Goal: Task Accomplishment & Management: Complete application form

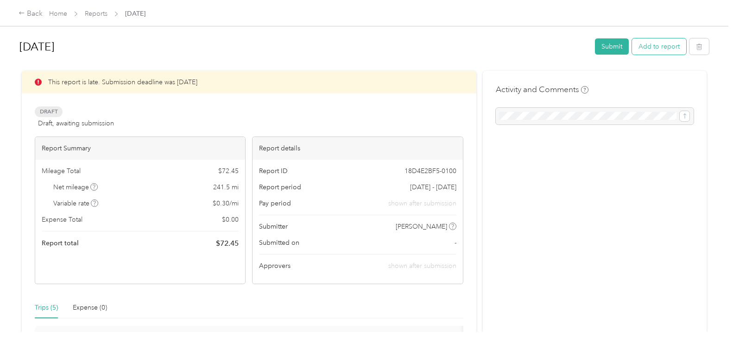
click at [663, 50] on button "Add to report" at bounding box center [659, 46] width 54 height 16
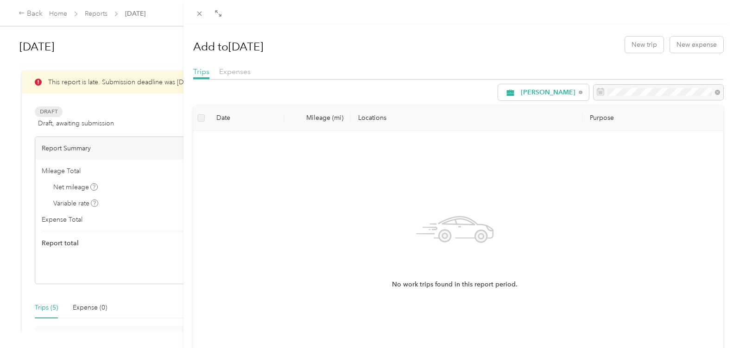
scroll to position [90, 0]
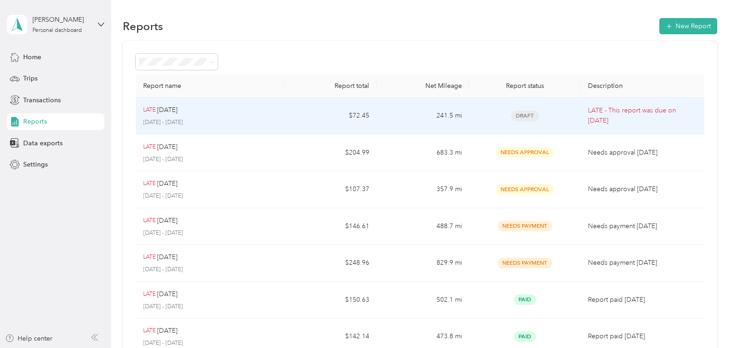
click at [214, 123] on p "[DATE] - [DATE]" at bounding box center [209, 123] width 133 height 8
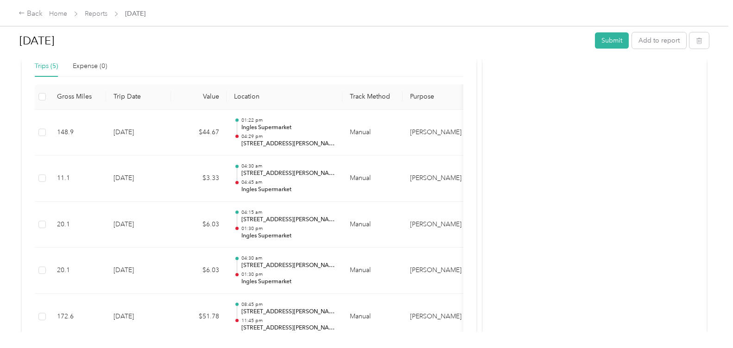
scroll to position [278, 0]
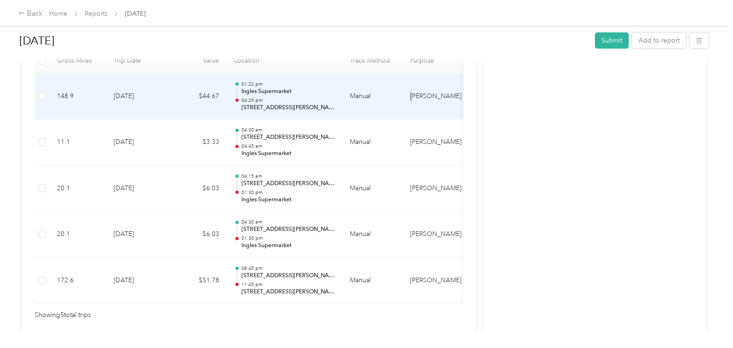
click at [439, 91] on tr "148.9 [DATE] $44.67 01:22 pm Ingles Supermarket 04:29 pm [STREET_ADDRESS][PERSO…" at bounding box center [306, 97] width 542 height 46
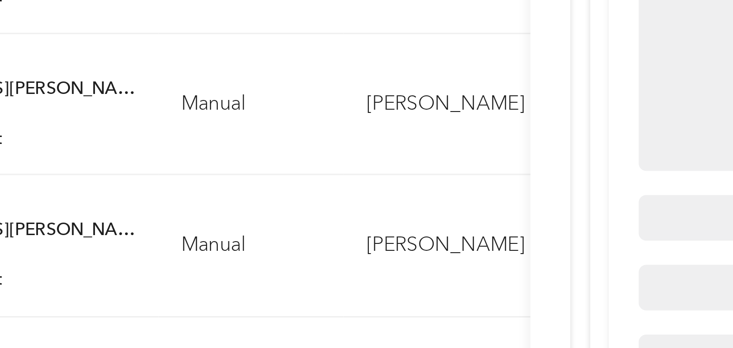
scroll to position [54, 0]
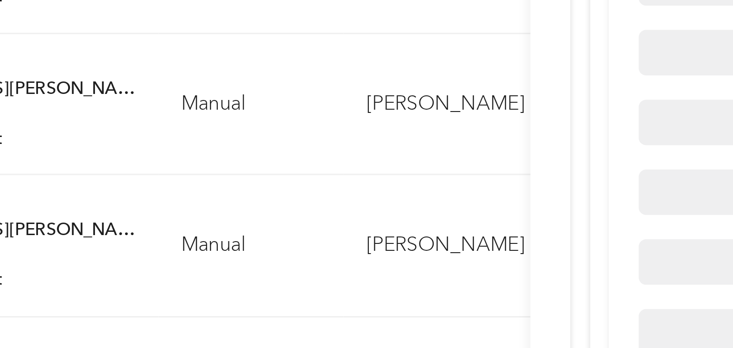
click at [436, 227] on div at bounding box center [366, 174] width 733 height 348
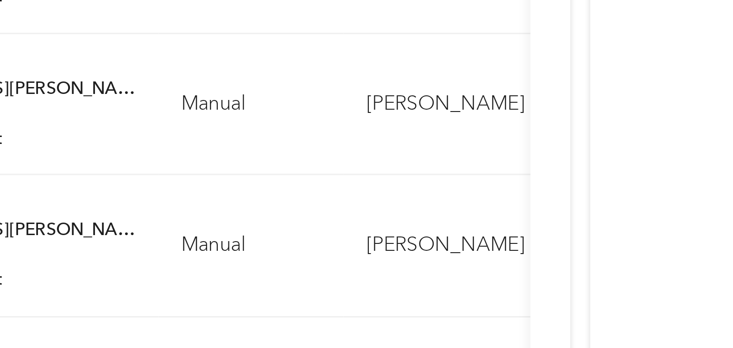
click at [436, 227] on div at bounding box center [366, 174] width 733 height 348
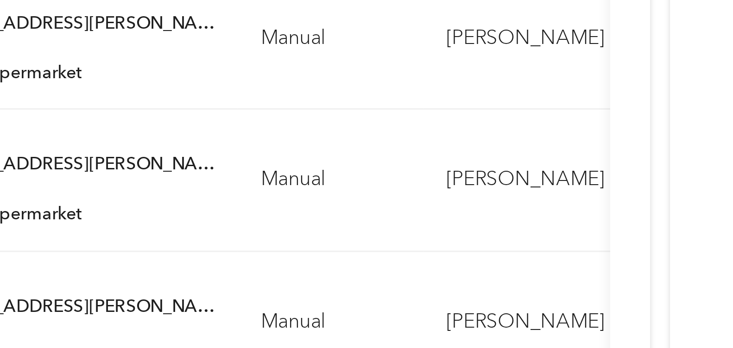
click at [456, 312] on div at bounding box center [366, 174] width 733 height 348
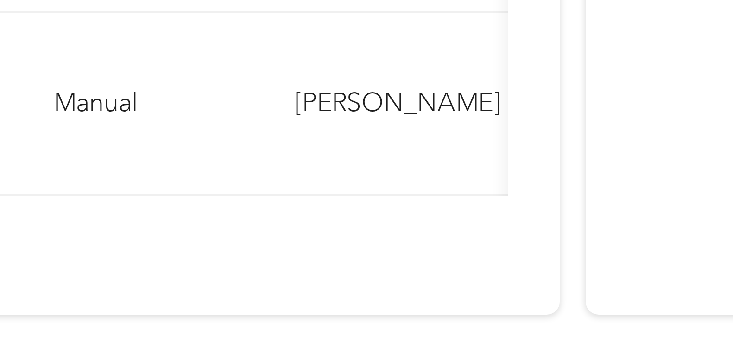
scroll to position [276, 0]
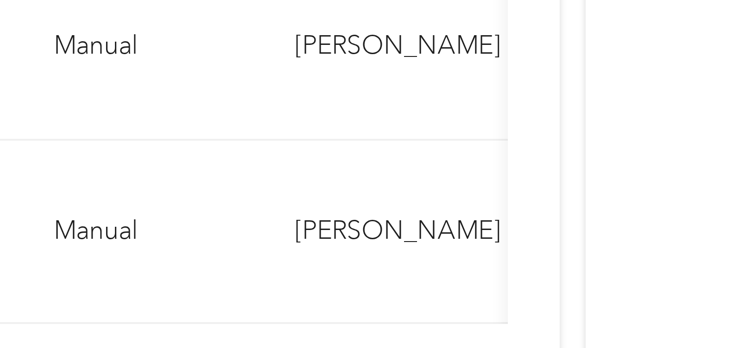
click at [439, 242] on td "[PERSON_NAME]" at bounding box center [437, 237] width 69 height 46
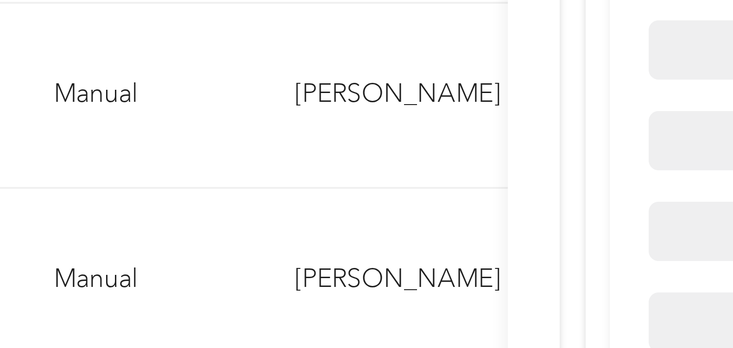
click at [440, 250] on div at bounding box center [366, 174] width 733 height 348
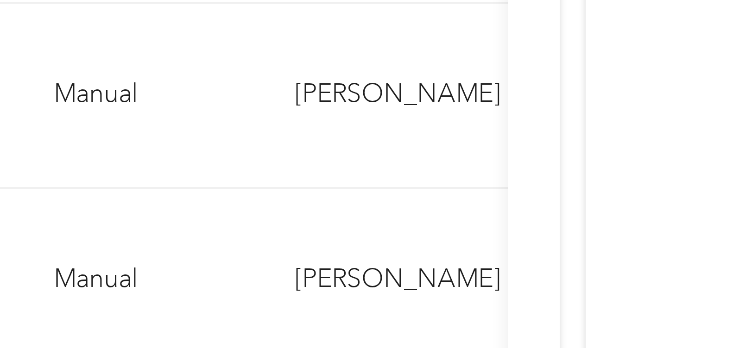
click at [440, 250] on div at bounding box center [438, 174] width 733 height 348
click at [440, 252] on div at bounding box center [366, 174] width 733 height 348
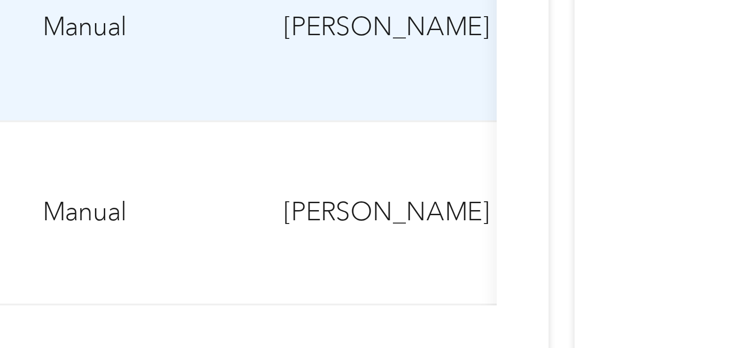
click at [438, 253] on td "[PERSON_NAME]" at bounding box center [437, 266] width 69 height 46
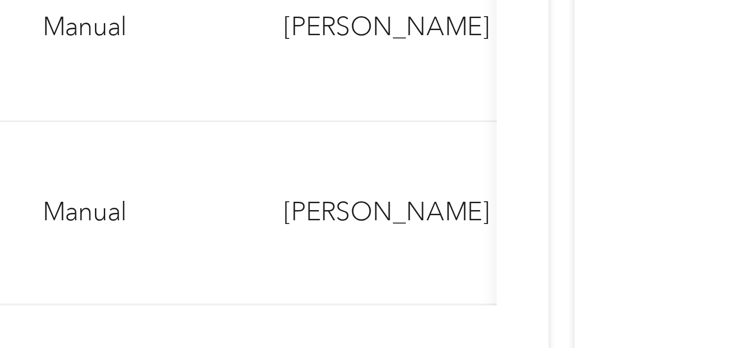
scroll to position [326, 0]
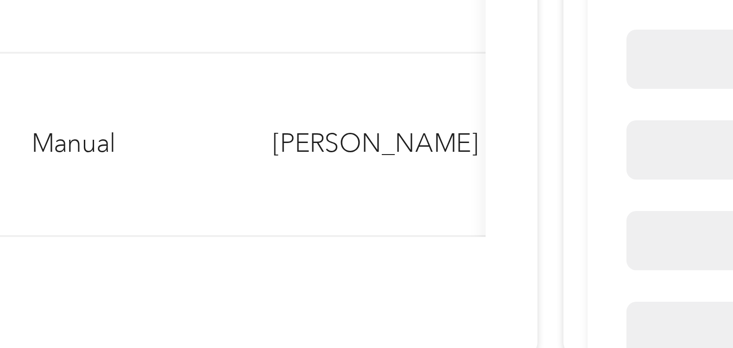
click at [460, 227] on div at bounding box center [366, 174] width 733 height 348
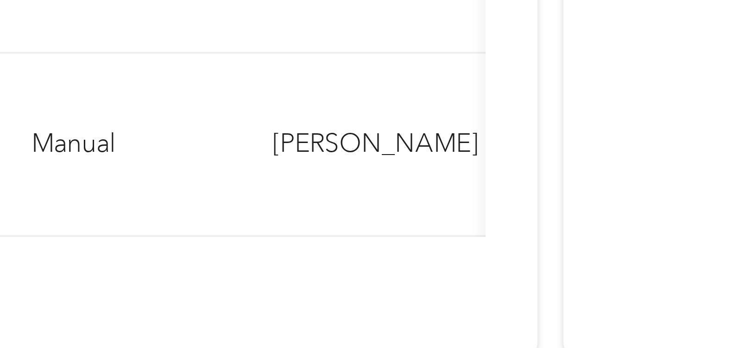
click at [460, 227] on div at bounding box center [366, 174] width 733 height 348
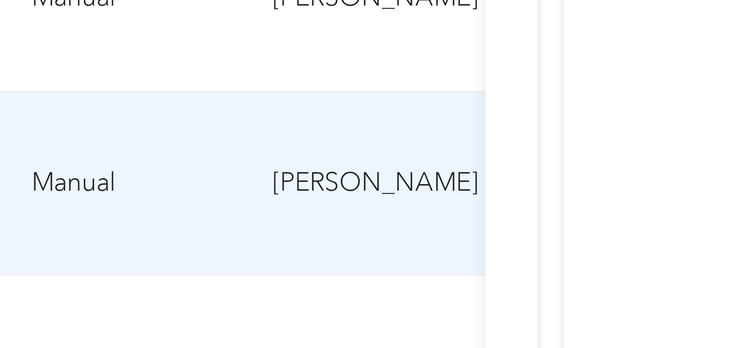
scroll to position [0, 0]
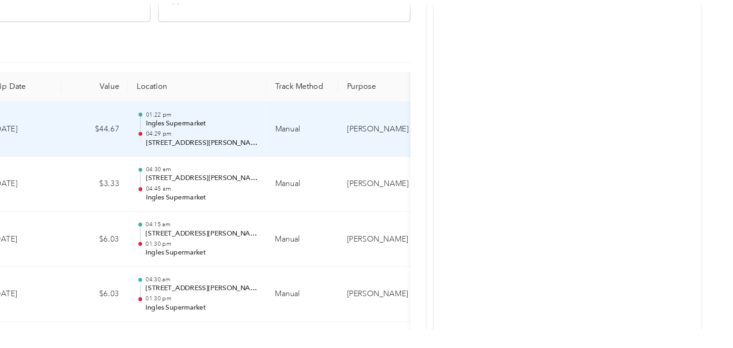
drag, startPoint x: 410, startPoint y: 241, endPoint x: 348, endPoint y: 159, distance: 102.6
click at [348, 159] on td "Manual" at bounding box center [372, 165] width 60 height 46
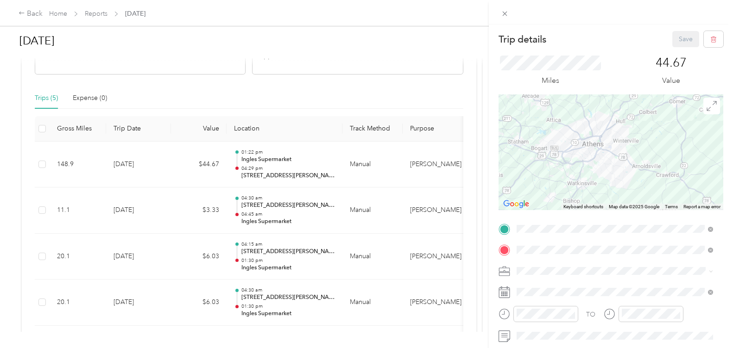
click at [677, 40] on div "Save" at bounding box center [697, 39] width 51 height 16
click at [677, 43] on div "Save" at bounding box center [697, 39] width 51 height 16
click at [31, 2] on div "Trip details Save This trip cannot be edited because it is either under review,…" at bounding box center [366, 174] width 733 height 348
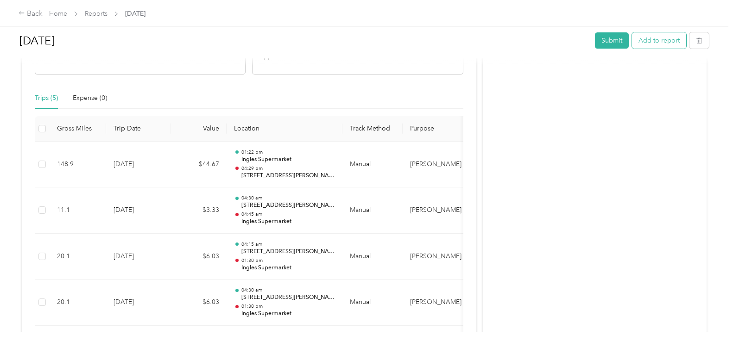
click at [650, 40] on button "Add to report" at bounding box center [659, 40] width 54 height 16
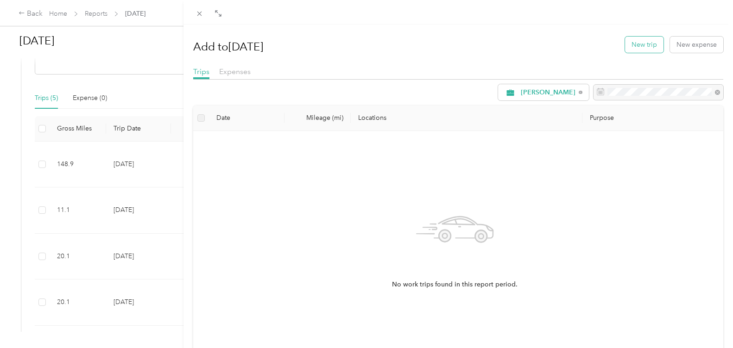
click at [634, 48] on button "New trip" at bounding box center [644, 45] width 38 height 16
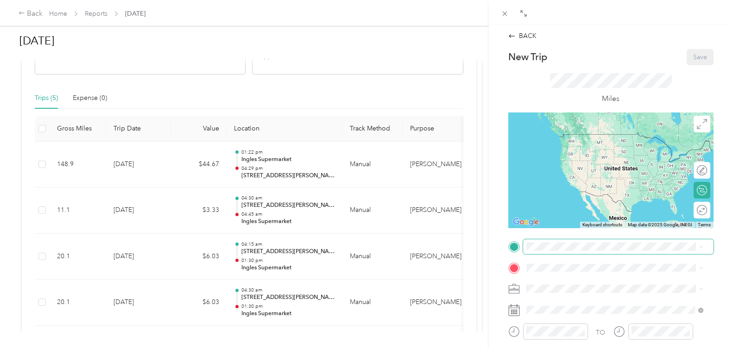
click at [581, 252] on span at bounding box center [618, 247] width 190 height 15
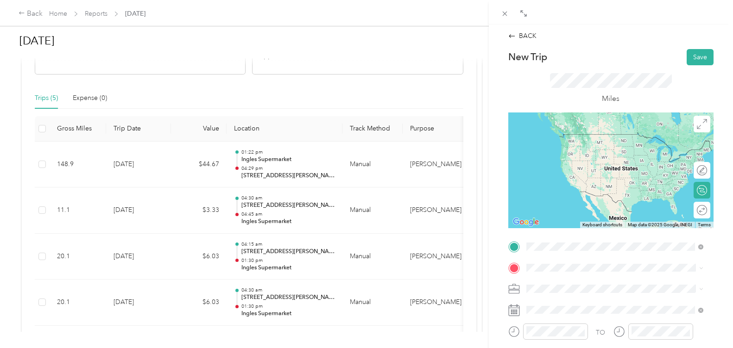
drag, startPoint x: 561, startPoint y: 139, endPoint x: 585, endPoint y: 186, distance: 53.2
click at [562, 139] on span "[STREET_ADDRESS][PERSON_NAME][US_STATE]" at bounding box center [615, 134] width 144 height 8
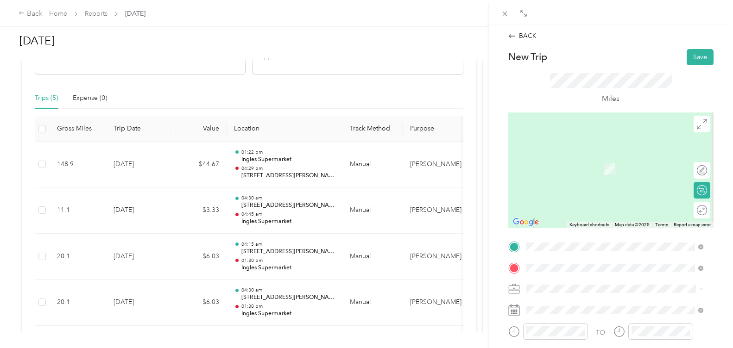
click at [582, 168] on span "[STREET_ADDRESS][PERSON_NAME]" at bounding box center [598, 172] width 110 height 8
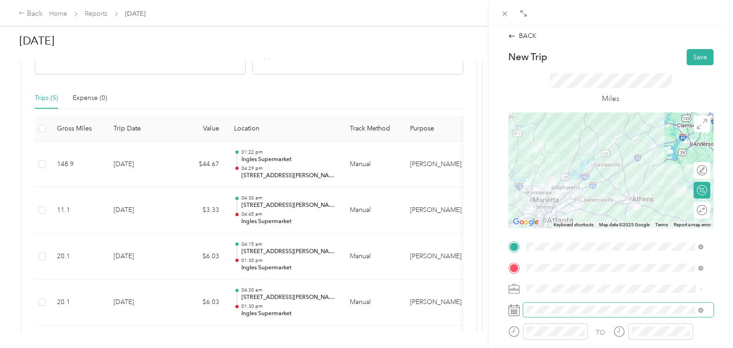
click at [576, 315] on span at bounding box center [618, 310] width 190 height 15
click at [491, 231] on div "BACK New Trip Save This trip cannot be edited because it is either under review…" at bounding box center [611, 199] width 244 height 348
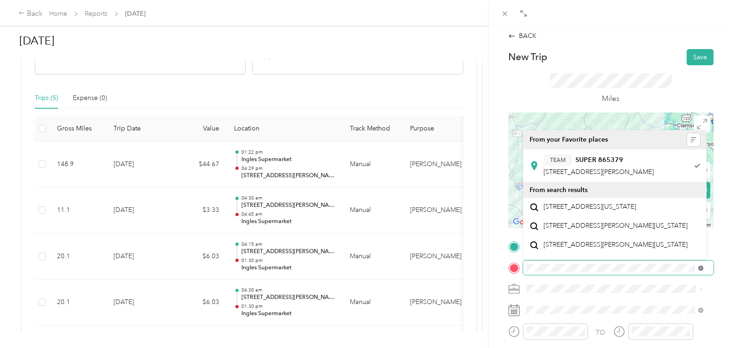
click at [701, 267] on icon at bounding box center [700, 268] width 5 height 5
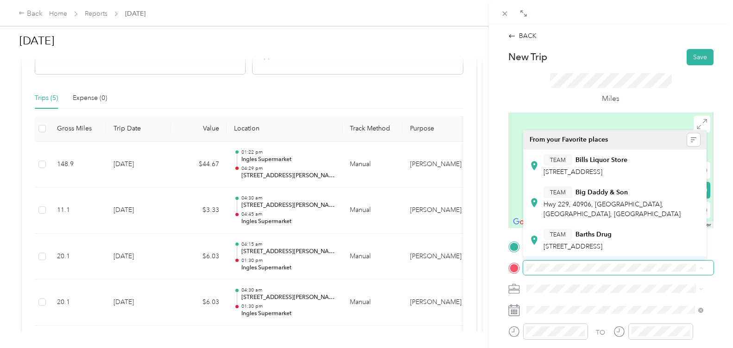
click at [643, 263] on strong "Baltimore Hometown Market" at bounding box center [619, 267] width 88 height 8
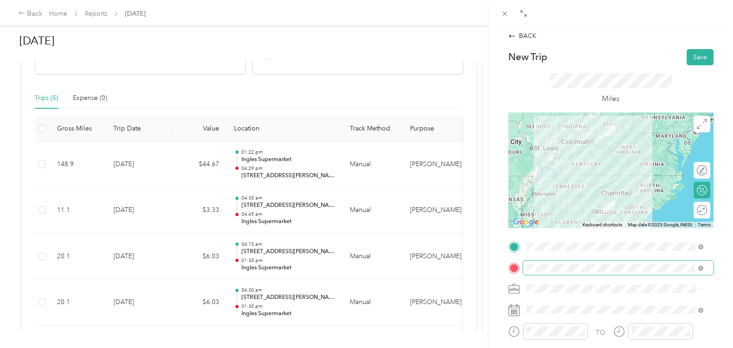
click at [703, 263] on span at bounding box center [618, 268] width 190 height 15
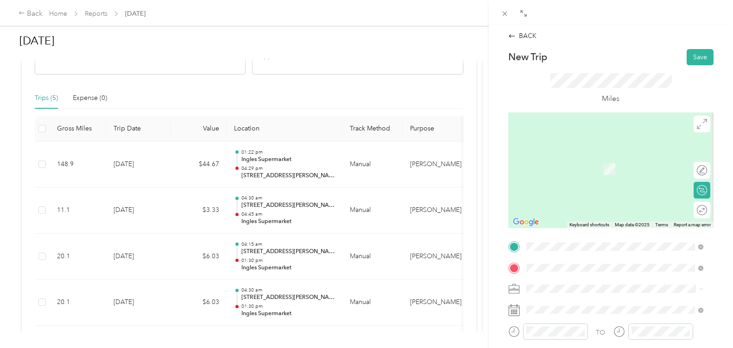
click at [618, 163] on div "TEAM Ingles Gas Express" at bounding box center [587, 160] width 89 height 12
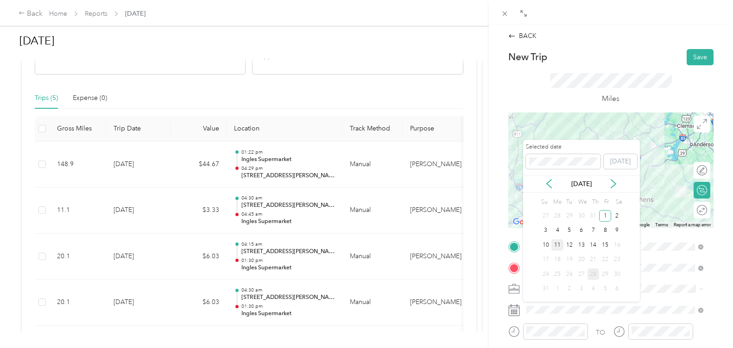
click at [560, 246] on div "11" at bounding box center [557, 246] width 12 height 12
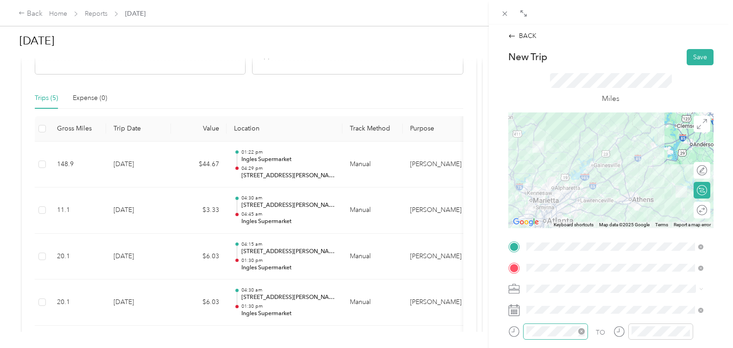
click at [561, 339] on div at bounding box center [555, 332] width 65 height 16
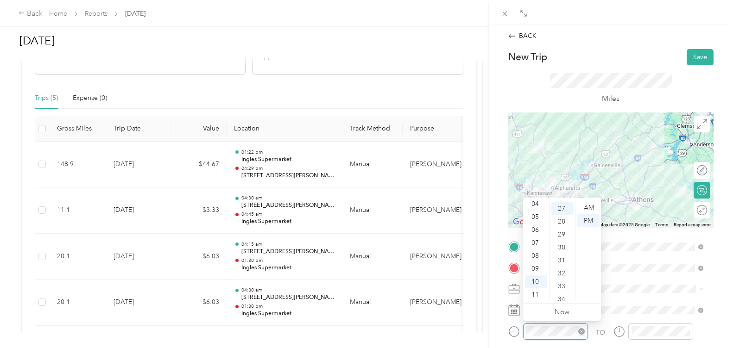
scroll to position [350, 0]
click at [537, 217] on div "05" at bounding box center [536, 217] width 22 height 13
click at [559, 210] on div "00" at bounding box center [562, 208] width 22 height 13
click at [588, 205] on div "AM" at bounding box center [588, 208] width 22 height 13
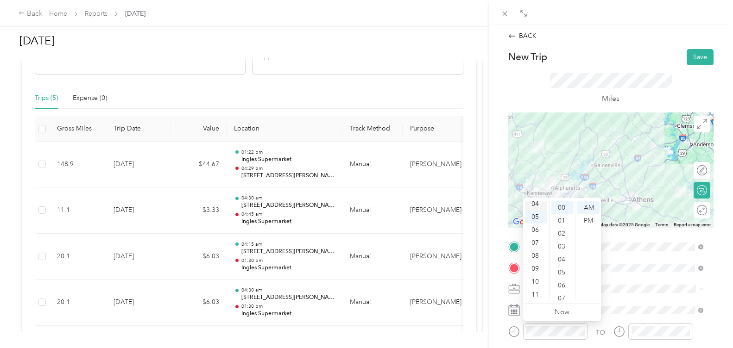
click at [534, 202] on div "04" at bounding box center [536, 204] width 22 height 13
click at [666, 322] on div "TO Add photo" at bounding box center [610, 352] width 205 height 224
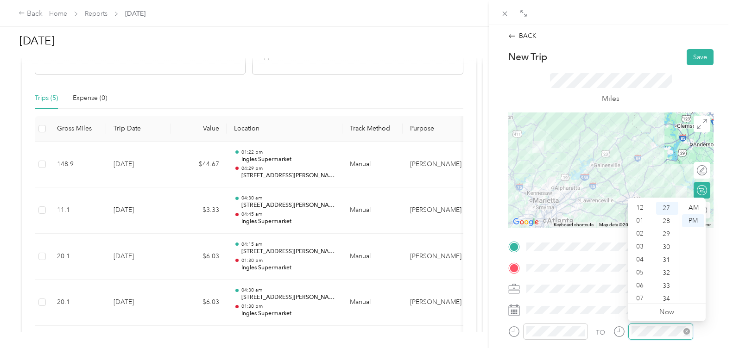
scroll to position [56, 0]
click at [645, 236] on div "06" at bounding box center [641, 230] width 22 height 13
click at [644, 240] on div "07" at bounding box center [641, 243] width 22 height 13
click at [641, 249] on div "07" at bounding box center [641, 243] width 22 height 13
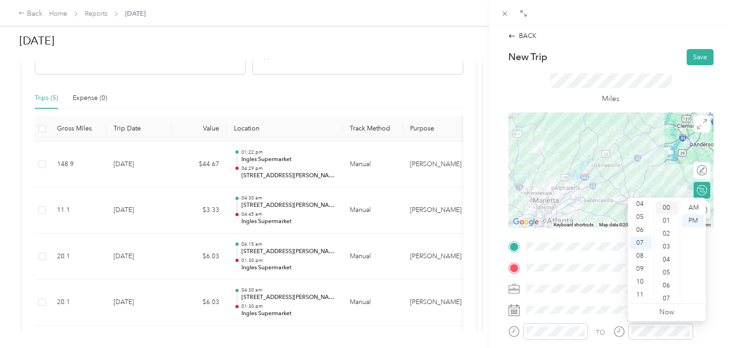
click at [665, 210] on div "00" at bounding box center [667, 208] width 22 height 13
click at [692, 211] on div "AM" at bounding box center [693, 208] width 22 height 13
click at [687, 57] on button "Save" at bounding box center [700, 57] width 27 height 16
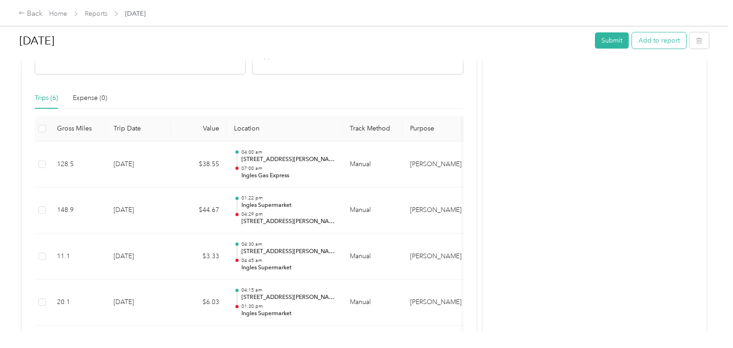
click at [659, 45] on button "Add to report" at bounding box center [659, 40] width 54 height 16
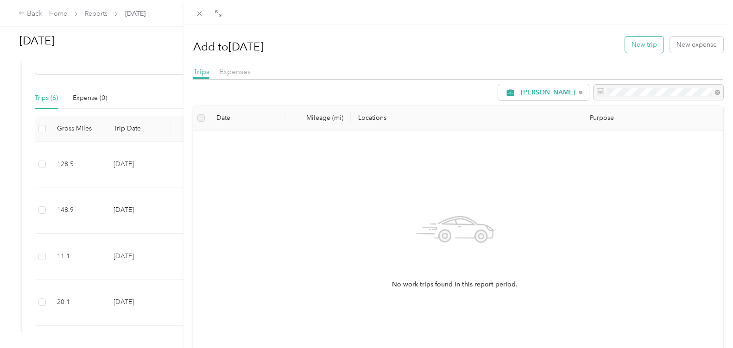
click at [637, 48] on button "New trip" at bounding box center [644, 45] width 38 height 16
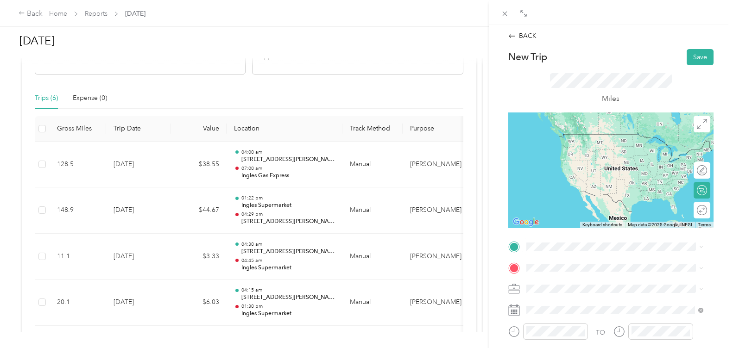
click at [612, 160] on ol "From your Favorite places TEAM SUPER 865379 [STREET_ADDRESS][PERSON_NAME] From …" at bounding box center [614, 171] width 183 height 130
click at [596, 149] on span "[STREET_ADDRESS][PERSON_NAME]" at bounding box center [598, 151] width 110 height 8
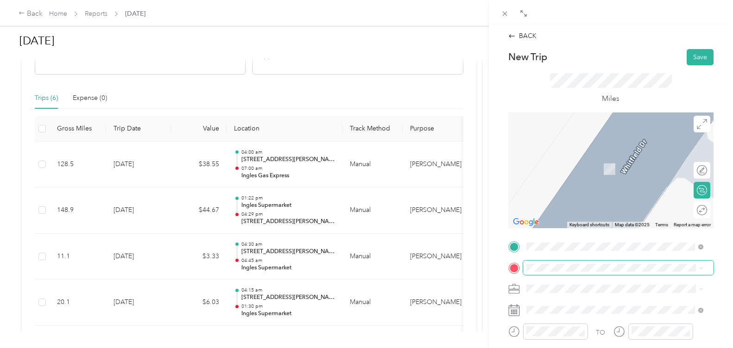
click at [586, 273] on span at bounding box center [618, 268] width 190 height 15
click at [584, 262] on span at bounding box center [618, 268] width 190 height 15
click at [624, 175] on li "TEAM Ingles Supermarket [STREET_ADDRESS]" at bounding box center [614, 164] width 183 height 32
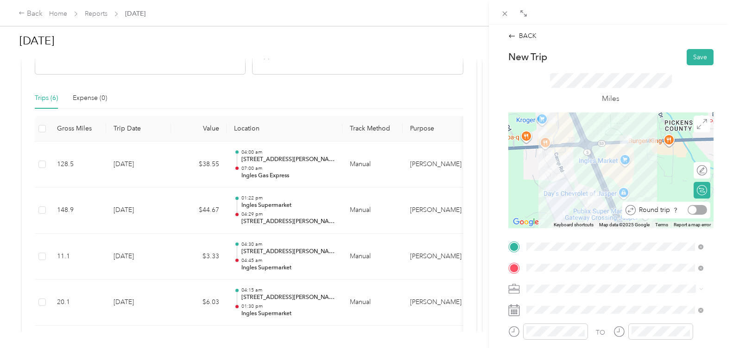
click at [693, 214] on div at bounding box center [696, 210] width 19 height 10
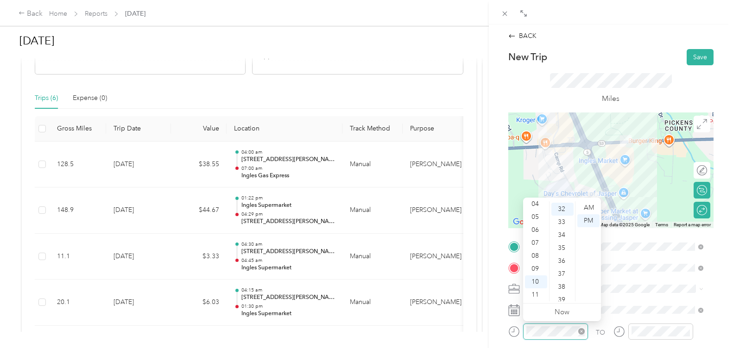
scroll to position [415, 0]
click at [536, 204] on div "04" at bounding box center [536, 204] width 22 height 13
click at [559, 208] on div "32" at bounding box center [562, 208] width 22 height 13
click at [586, 205] on div "AM" at bounding box center [588, 208] width 22 height 13
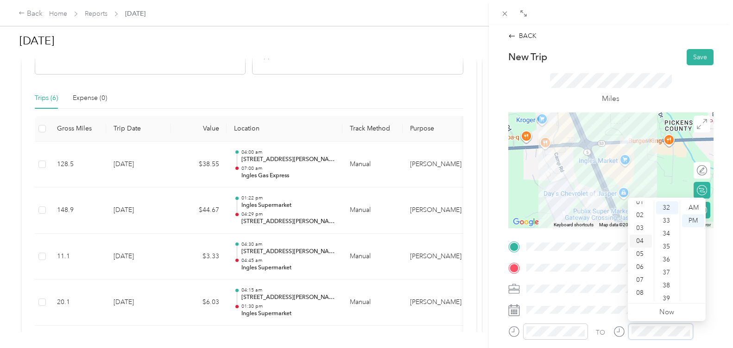
scroll to position [0, 0]
click at [639, 221] on div "01" at bounding box center [641, 220] width 22 height 13
click at [668, 265] on div "15" at bounding box center [667, 265] width 22 height 13
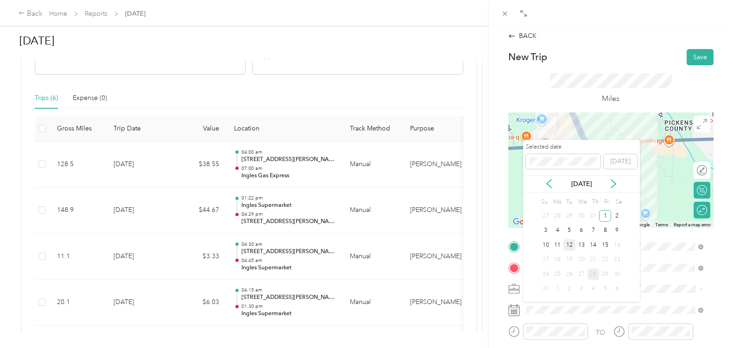
click at [567, 242] on div "12" at bounding box center [569, 246] width 12 height 12
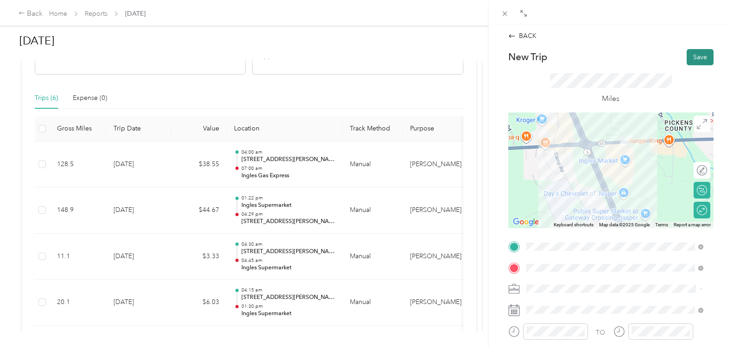
click at [695, 56] on button "Save" at bounding box center [700, 57] width 27 height 16
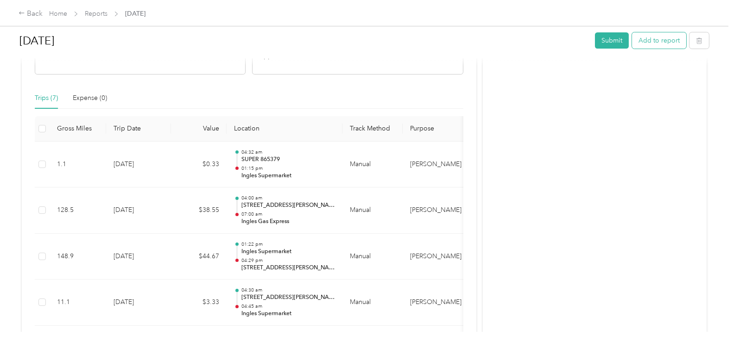
click at [658, 44] on button "Add to report" at bounding box center [659, 40] width 54 height 16
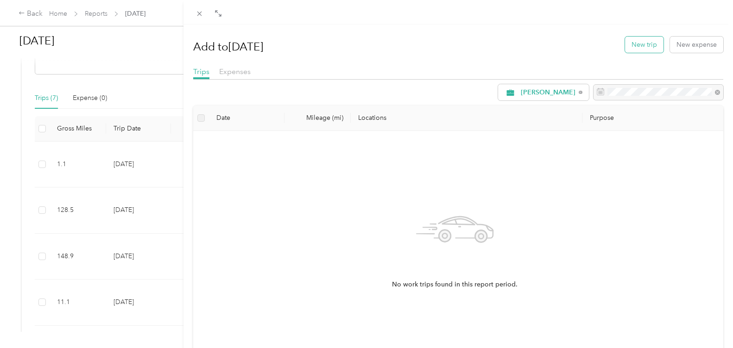
click at [629, 50] on button "New trip" at bounding box center [644, 45] width 38 height 16
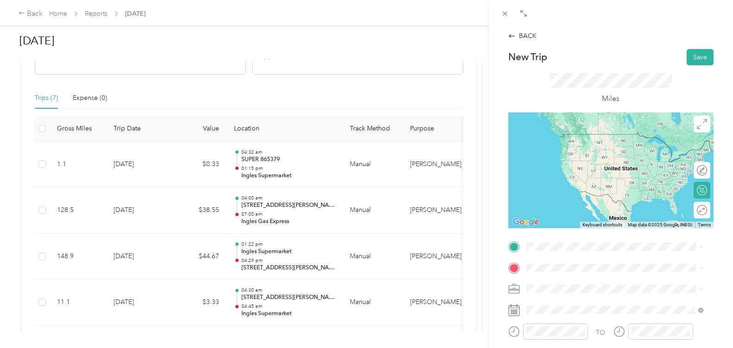
click at [565, 159] on ol "From your Favorite places TEAM SUPER 865379 [STREET_ADDRESS][PERSON_NAME] From …" at bounding box center [614, 171] width 183 height 130
click at [575, 154] on div "TEAM SUPER 865379 [STREET_ADDRESS][PERSON_NAME]" at bounding box center [615, 144] width 170 height 26
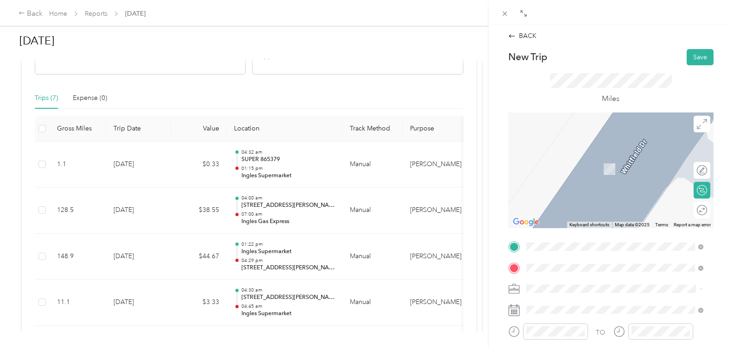
click at [581, 174] on div "TEAM Ingles Supermarket [STREET_ADDRESS]" at bounding box center [615, 166] width 170 height 26
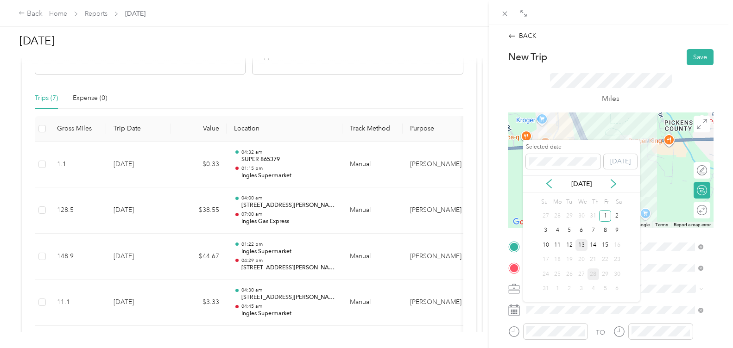
click at [580, 244] on div "13" at bounding box center [581, 246] width 12 height 12
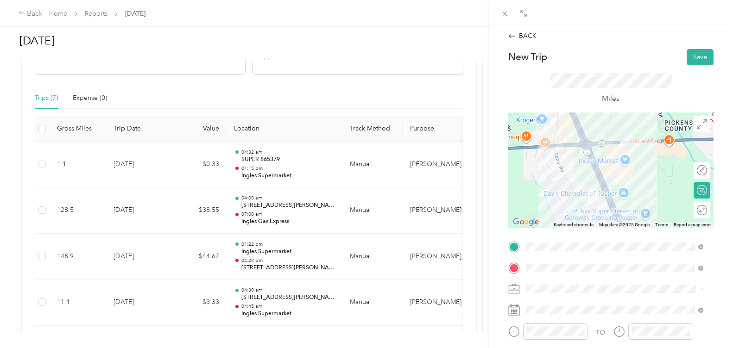
click at [558, 340] on div at bounding box center [548, 335] width 80 height 23
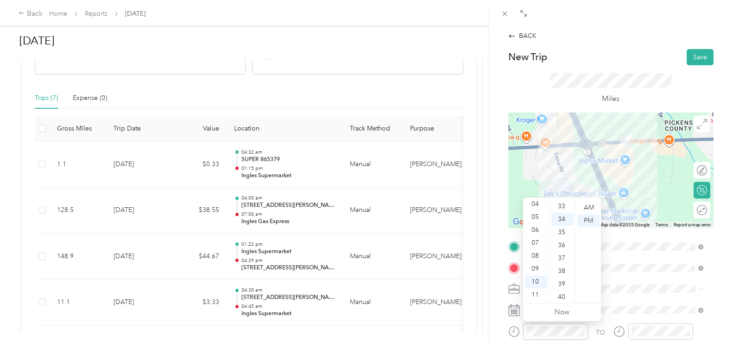
scroll to position [441, 0]
click at [538, 203] on div "04" at bounding box center [536, 204] width 22 height 13
click at [559, 251] on div "30" at bounding box center [562, 248] width 22 height 13
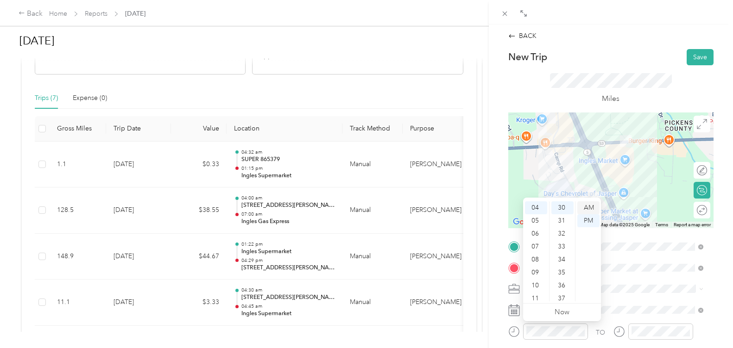
click at [586, 205] on div "AM" at bounding box center [588, 208] width 22 height 13
click at [587, 205] on div "AM" at bounding box center [588, 208] width 22 height 13
click at [650, 325] on div at bounding box center [660, 332] width 65 height 16
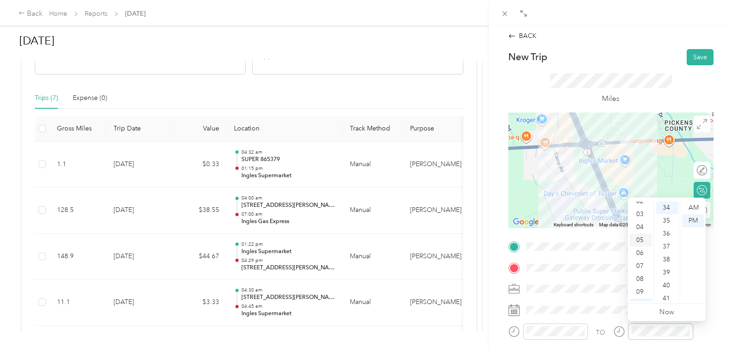
scroll to position [0, 0]
click at [642, 219] on div "01" at bounding box center [641, 220] width 22 height 13
click at [666, 240] on div "15" at bounding box center [667, 239] width 22 height 13
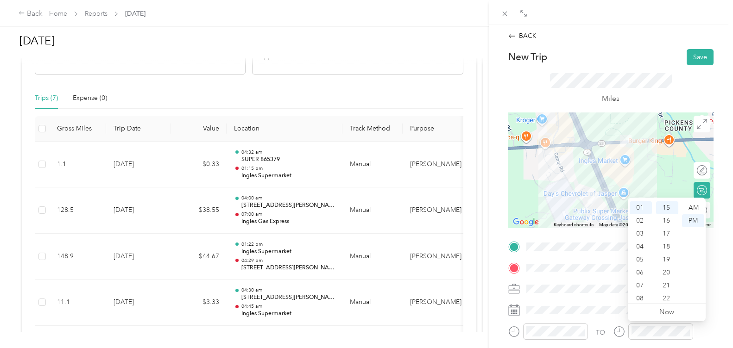
click at [714, 118] on form "New Trip Save This trip cannot be edited because it is either under review, app…" at bounding box center [610, 256] width 225 height 415
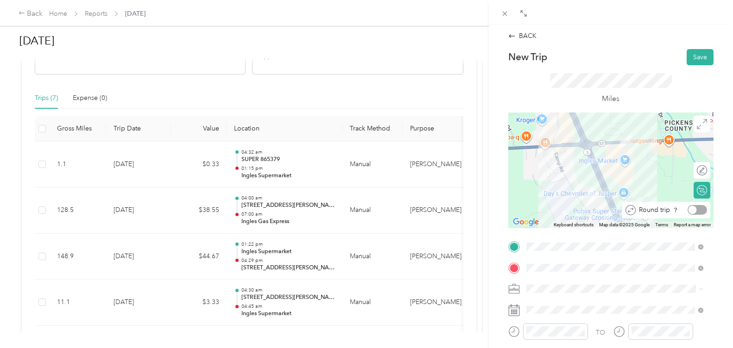
click at [693, 213] on div at bounding box center [696, 210] width 19 height 10
click at [695, 50] on button "Save" at bounding box center [700, 57] width 27 height 16
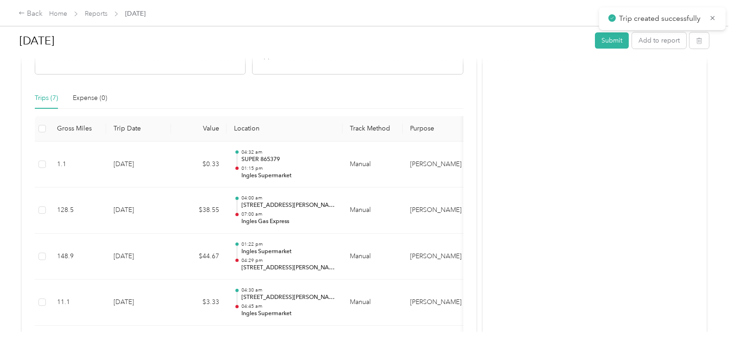
click at [696, 348] on div "Drag to resize Click to close BACK New Trip Save This trip cannot be edited bec…" at bounding box center [364, 348] width 728 height 0
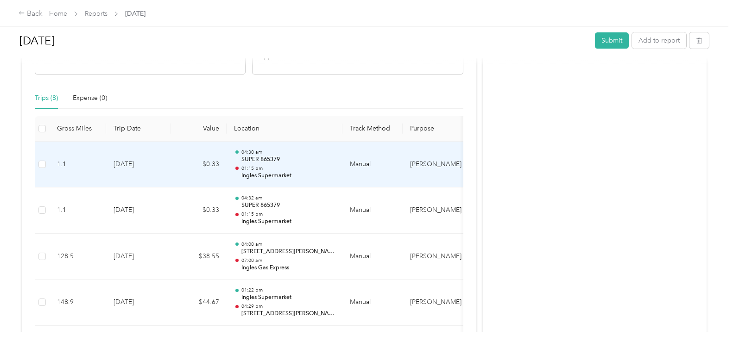
click at [301, 174] on p "Ingles Supermarket" at bounding box center [288, 176] width 94 height 8
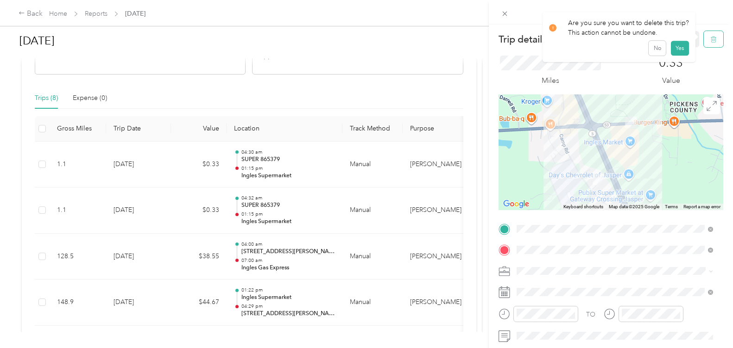
click at [705, 43] on button "button" at bounding box center [713, 39] width 19 height 16
click at [681, 50] on button "Yes" at bounding box center [679, 50] width 18 height 15
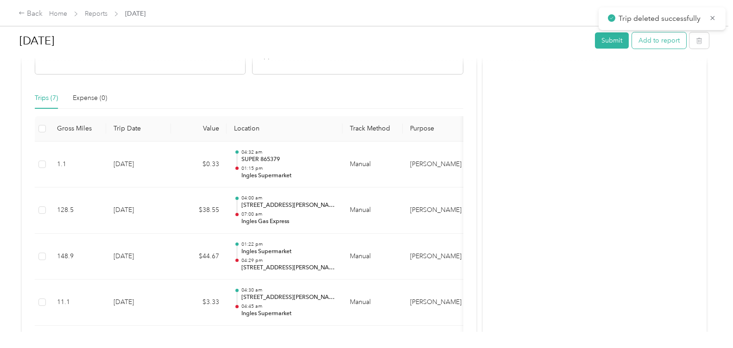
click at [659, 43] on button "Add to report" at bounding box center [659, 40] width 54 height 16
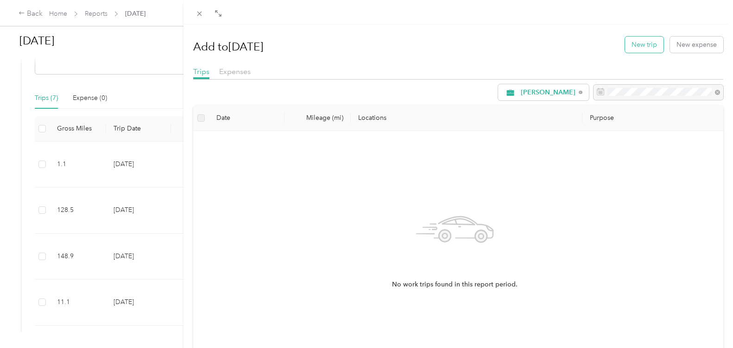
click at [642, 50] on button "New trip" at bounding box center [644, 45] width 38 height 16
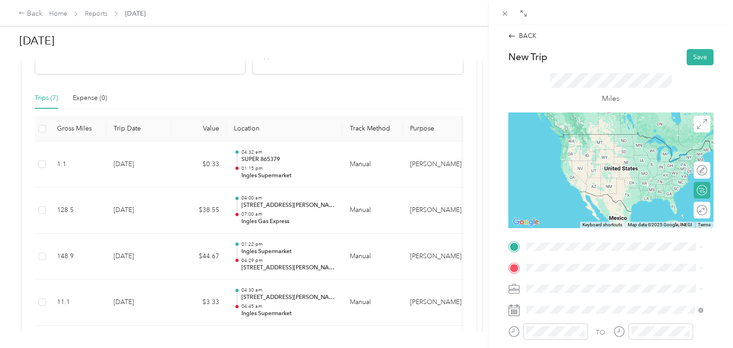
click at [562, 157] on li "TEAM SUPER 865379 [STREET_ADDRESS][PERSON_NAME]" at bounding box center [614, 142] width 183 height 32
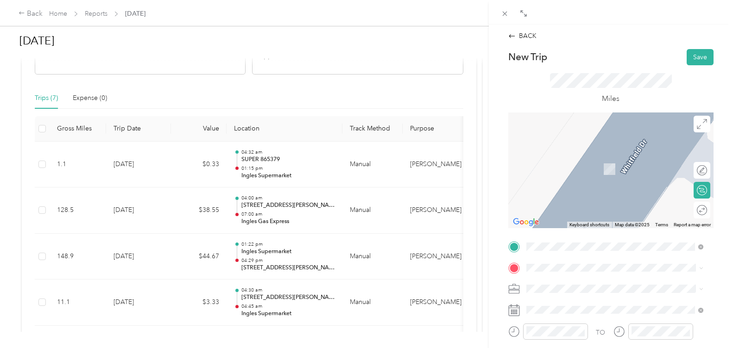
click at [604, 175] on div "TEAM Ingles Supermarket [STREET_ADDRESS]" at bounding box center [615, 164] width 170 height 26
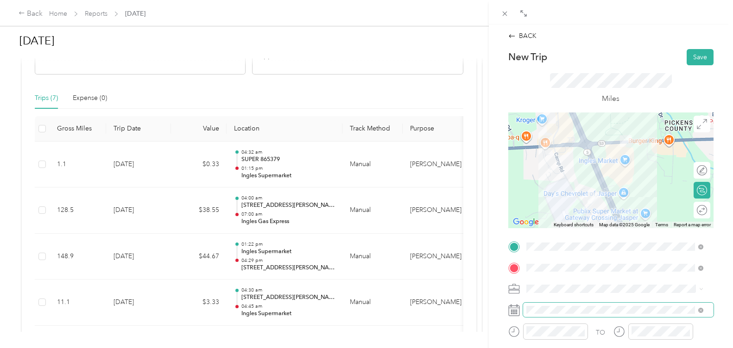
click at [585, 314] on span at bounding box center [618, 310] width 190 height 15
click at [581, 314] on span at bounding box center [618, 310] width 190 height 15
click at [577, 305] on span at bounding box center [618, 310] width 190 height 15
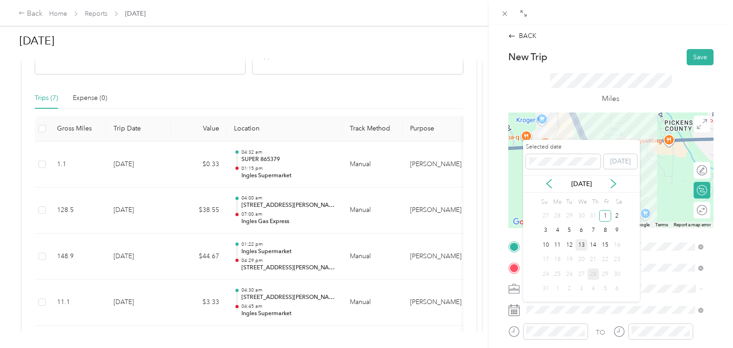
click at [581, 249] on div "13" at bounding box center [581, 246] width 12 height 12
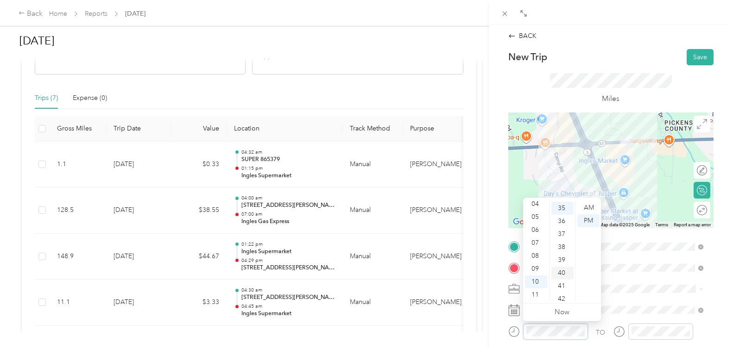
scroll to position [454, 0]
click at [540, 205] on div "04" at bounding box center [536, 204] width 22 height 13
click at [561, 234] on div "30" at bounding box center [562, 235] width 22 height 13
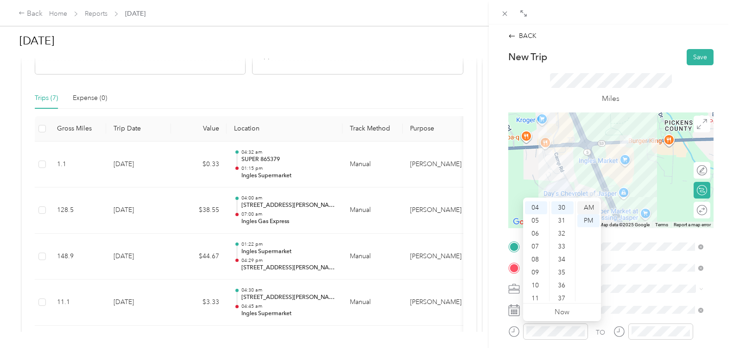
click at [589, 210] on div "AM" at bounding box center [588, 208] width 22 height 13
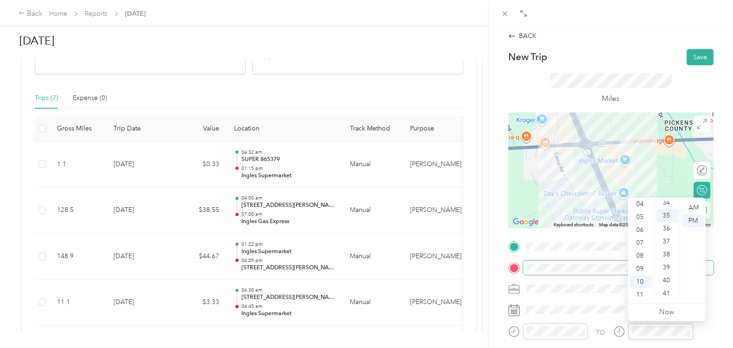
scroll to position [454, 0]
click at [637, 209] on div "04" at bounding box center [641, 204] width 22 height 13
click at [664, 241] on div "45" at bounding box center [667, 245] width 22 height 13
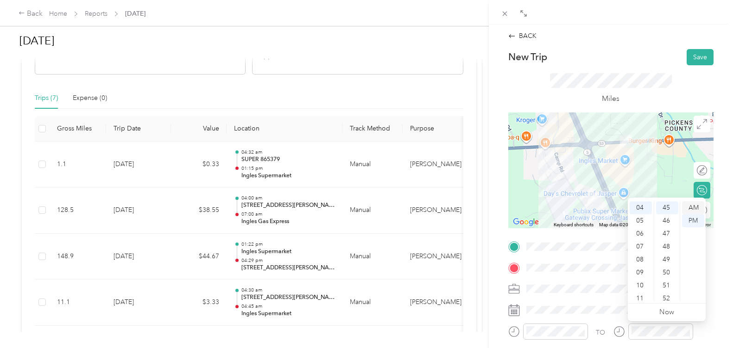
click at [692, 208] on div "AM" at bounding box center [693, 208] width 22 height 13
click at [691, 58] on button "Save" at bounding box center [700, 57] width 27 height 16
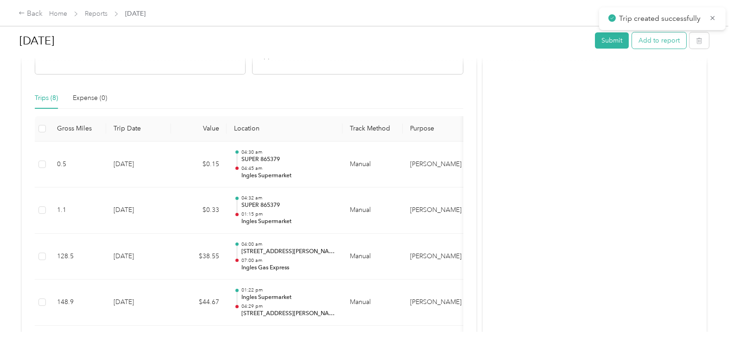
click at [661, 44] on button "Add to report" at bounding box center [659, 40] width 54 height 16
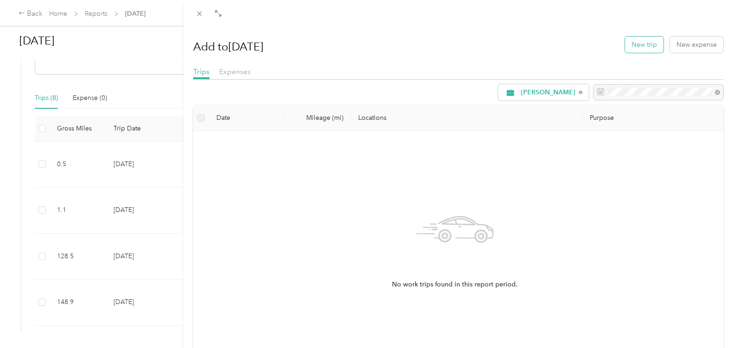
click at [637, 48] on button "New trip" at bounding box center [644, 45] width 38 height 16
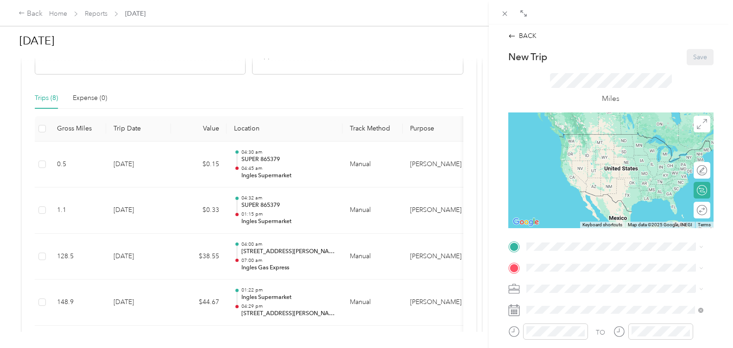
click at [632, 60] on div "New Trip Save" at bounding box center [610, 57] width 205 height 16
click at [566, 151] on span "[STREET_ADDRESS]" at bounding box center [572, 151] width 59 height 8
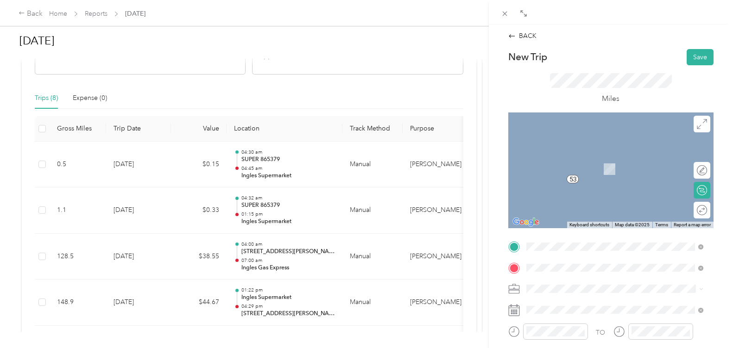
click at [580, 159] on span "[STREET_ADDRESS][PERSON_NAME][US_STATE]" at bounding box center [615, 155] width 144 height 8
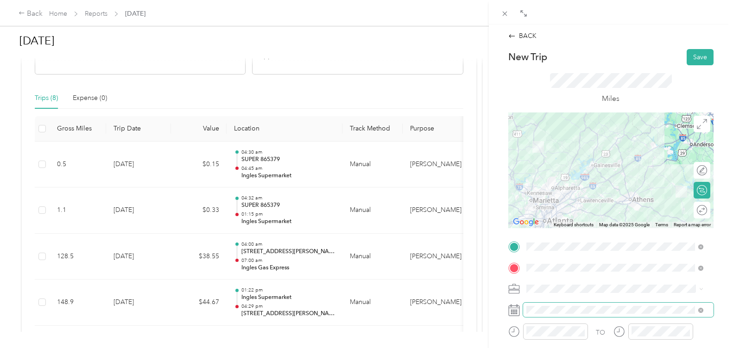
click at [579, 315] on span at bounding box center [618, 310] width 190 height 15
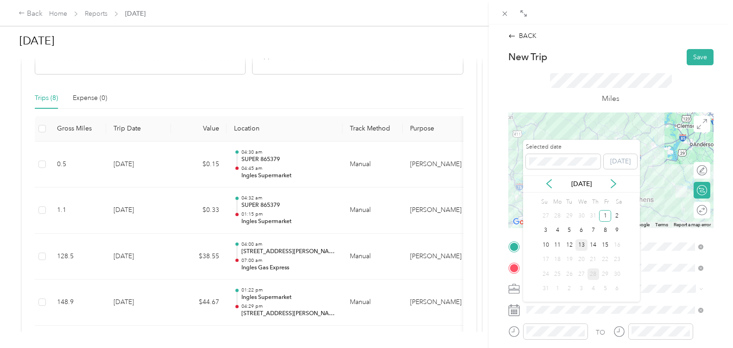
click at [583, 244] on div "13" at bounding box center [581, 246] width 12 height 12
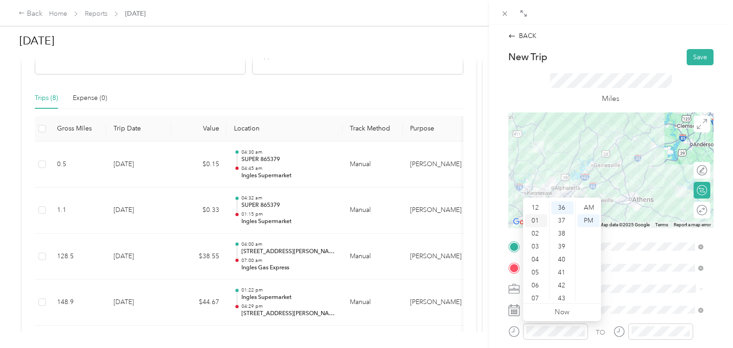
click at [536, 225] on div "01" at bounding box center [536, 220] width 22 height 13
click at [564, 204] on div "00" at bounding box center [562, 204] width 22 height 13
click at [589, 218] on div "PM" at bounding box center [588, 220] width 22 height 13
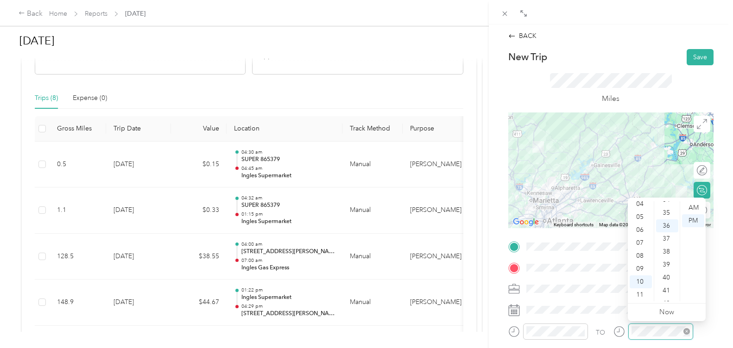
scroll to position [467, 0]
click at [637, 205] on div "04" at bounding box center [641, 204] width 22 height 13
click at [667, 227] on div "30" at bounding box center [667, 222] width 22 height 13
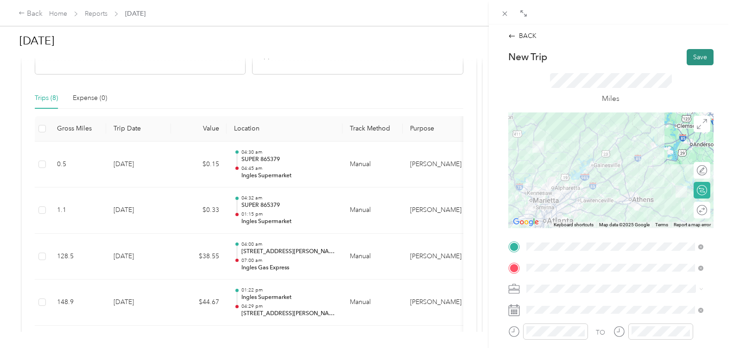
click at [689, 57] on button "Save" at bounding box center [700, 57] width 27 height 16
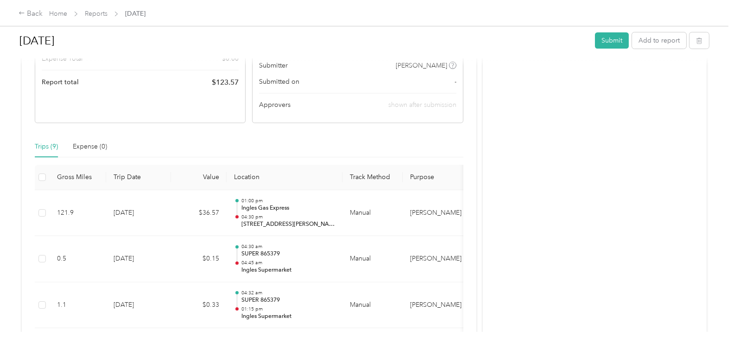
scroll to position [164, 0]
click at [91, 15] on link "Reports" at bounding box center [96, 14] width 23 height 8
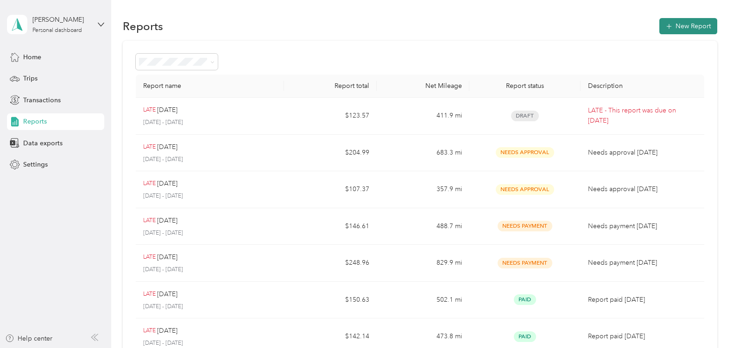
click at [670, 24] on button "New Report" at bounding box center [688, 26] width 58 height 16
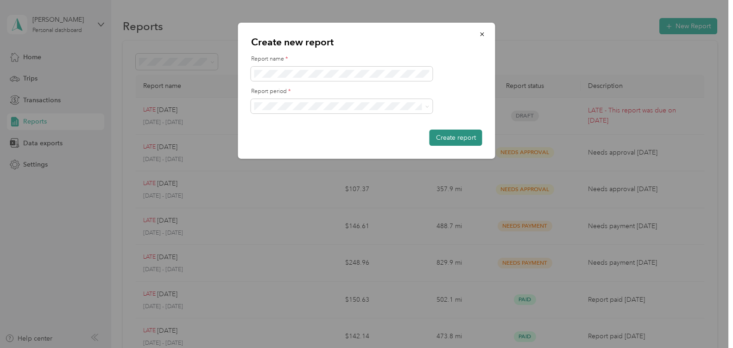
click at [444, 140] on button "Create report" at bounding box center [455, 138] width 53 height 16
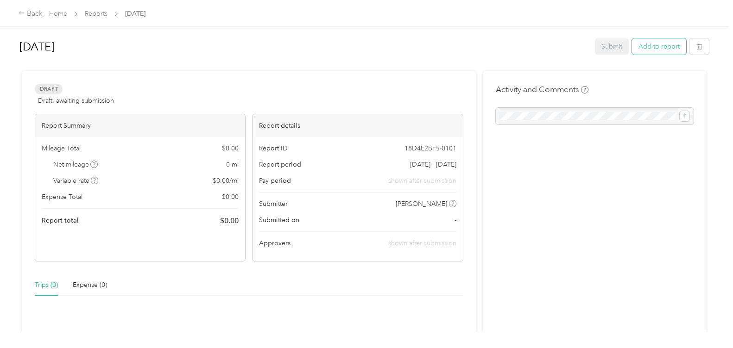
click at [645, 50] on button "Add to report" at bounding box center [659, 46] width 54 height 16
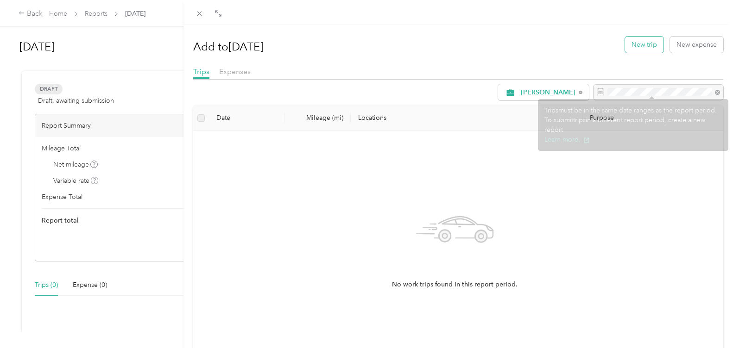
click at [635, 46] on button "New trip" at bounding box center [644, 45] width 38 height 16
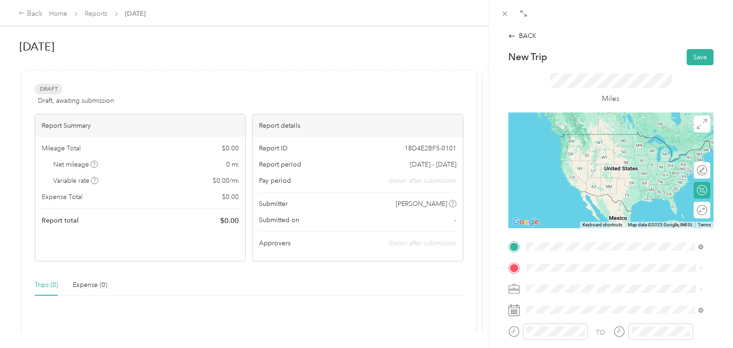
click at [580, 139] on span "[STREET_ADDRESS][PERSON_NAME][US_STATE]" at bounding box center [615, 134] width 144 height 8
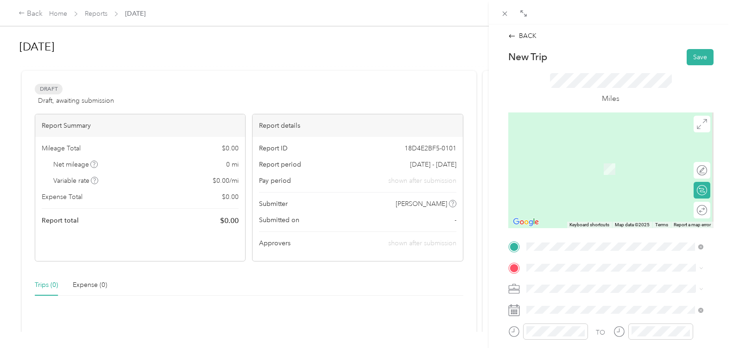
click at [591, 156] on span "[STREET_ADDRESS][US_STATE]" at bounding box center [589, 152] width 93 height 8
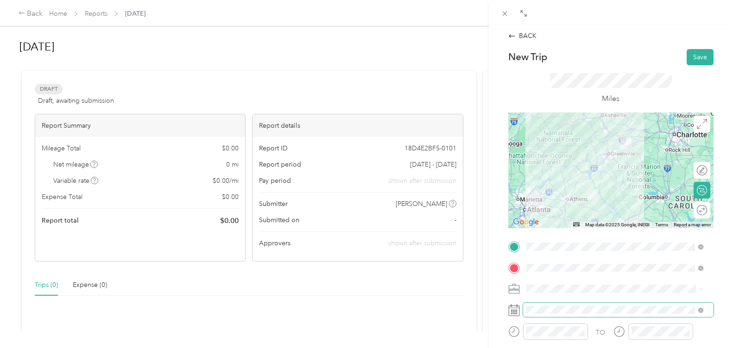
click at [560, 306] on span at bounding box center [618, 310] width 190 height 15
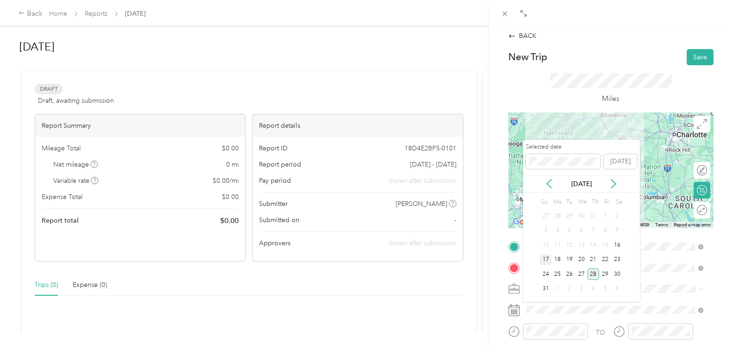
click at [544, 258] on div "17" at bounding box center [546, 260] width 12 height 12
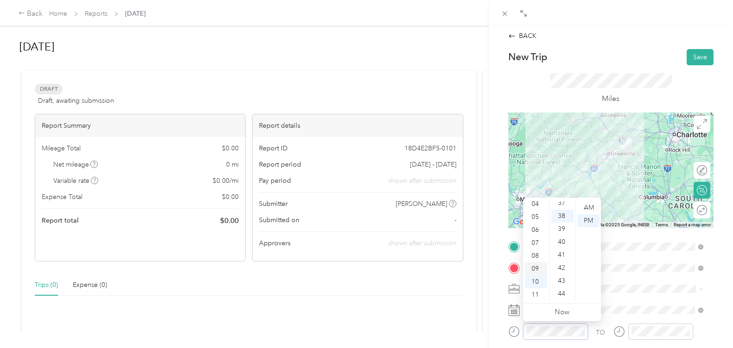
scroll to position [493, 0]
click at [538, 229] on div "06" at bounding box center [536, 230] width 22 height 13
click at [562, 241] on div "30" at bounding box center [562, 243] width 22 height 13
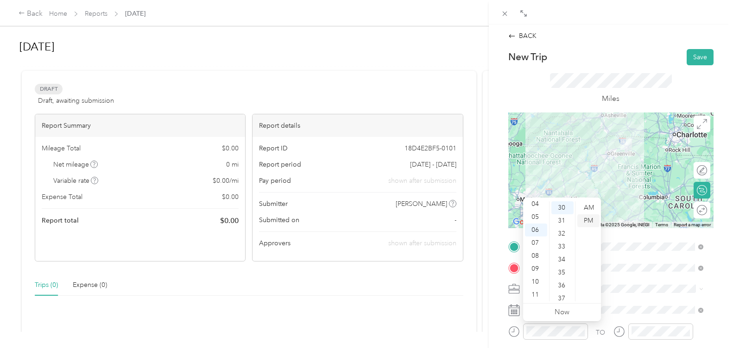
click at [587, 218] on div "PM" at bounding box center [588, 220] width 22 height 13
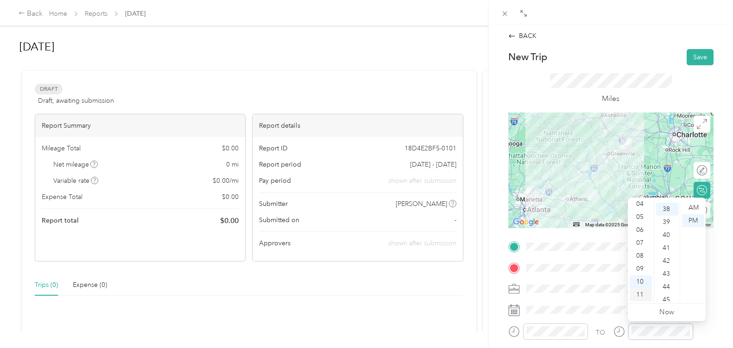
scroll to position [493, 0]
click at [691, 217] on div "PM" at bounding box center [693, 220] width 22 height 13
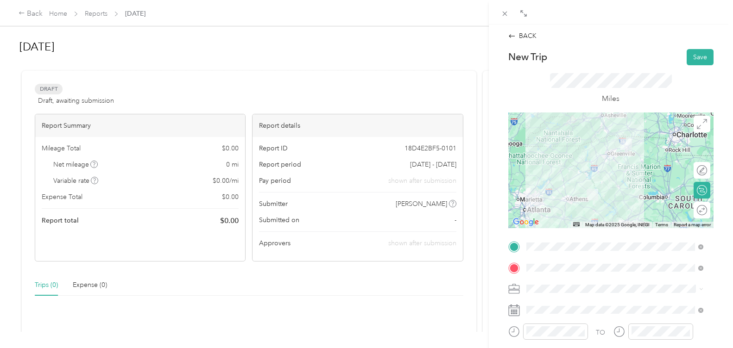
click at [600, 178] on div at bounding box center [610, 171] width 205 height 116
click at [626, 173] on div at bounding box center [610, 171] width 205 height 116
click at [589, 175] on div at bounding box center [610, 171] width 205 height 116
click at [587, 175] on div at bounding box center [610, 171] width 205 height 116
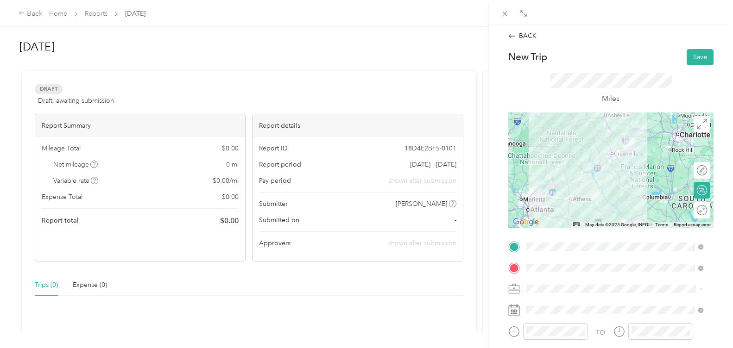
click at [603, 175] on div at bounding box center [610, 171] width 205 height 116
click at [605, 175] on div at bounding box center [610, 171] width 205 height 116
click at [623, 176] on div at bounding box center [610, 171] width 205 height 116
click at [625, 176] on div at bounding box center [610, 171] width 205 height 116
click at [586, 175] on div at bounding box center [610, 171] width 205 height 116
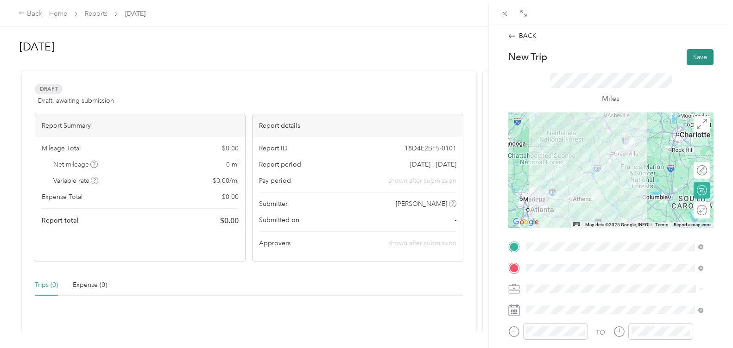
click at [690, 54] on button "Save" at bounding box center [700, 57] width 27 height 16
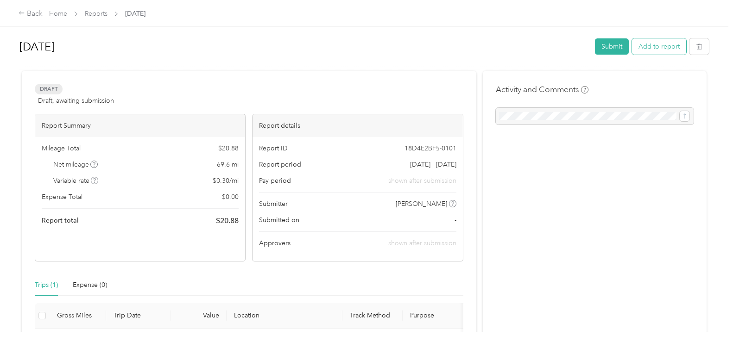
click at [659, 49] on button "Add to report" at bounding box center [659, 46] width 54 height 16
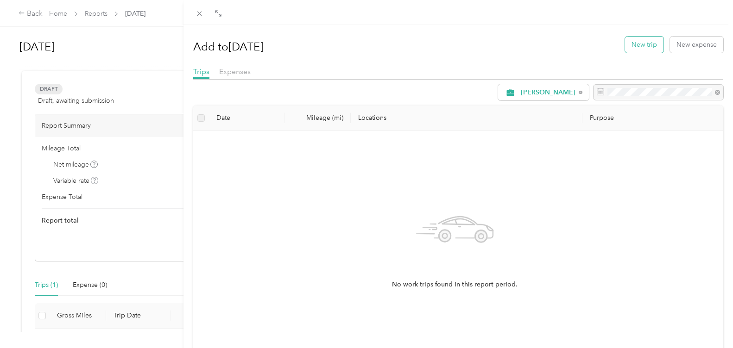
click at [643, 47] on button "New trip" at bounding box center [644, 45] width 38 height 16
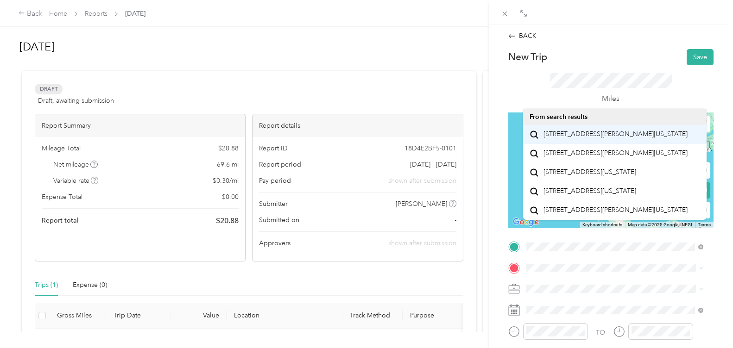
click at [645, 139] on span "[STREET_ADDRESS][PERSON_NAME][US_STATE]" at bounding box center [615, 134] width 144 height 8
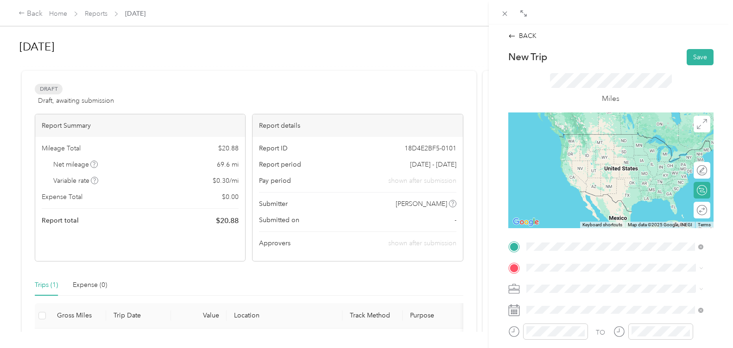
click at [641, 136] on span "[STREET_ADDRESS][PERSON_NAME][US_STATE]" at bounding box center [615, 134] width 144 height 8
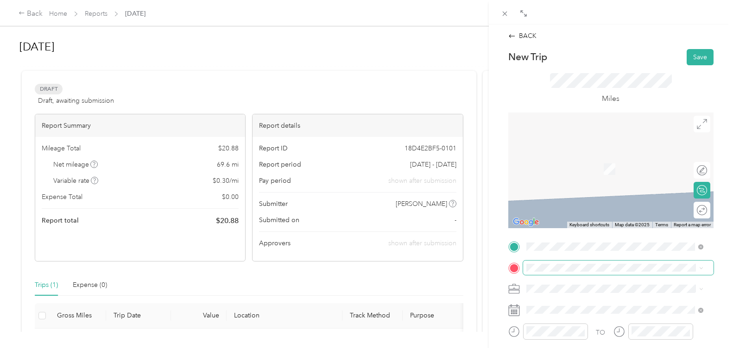
click at [541, 258] on div "TO Add photo" at bounding box center [610, 352] width 205 height 224
drag, startPoint x: 551, startPoint y: 263, endPoint x: 600, endPoint y: 262, distance: 48.7
click at [600, 262] on span at bounding box center [618, 268] width 190 height 15
drag, startPoint x: 600, startPoint y: 258, endPoint x: 607, endPoint y: 256, distance: 7.2
click at [602, 258] on div "TO Add photo" at bounding box center [610, 352] width 205 height 224
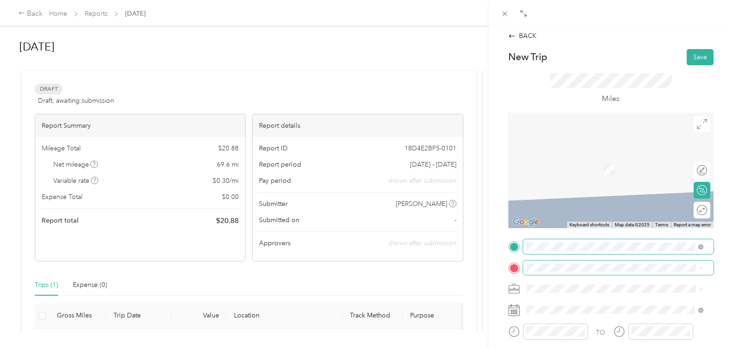
click at [661, 274] on div "TO Add photo" at bounding box center [610, 352] width 205 height 224
drag, startPoint x: 707, startPoint y: 273, endPoint x: 705, endPoint y: 249, distance: 23.7
click at [710, 271] on form "New Trip Save This trip cannot be edited because it is either under review, app…" at bounding box center [610, 256] width 225 height 415
click at [698, 242] on span at bounding box center [618, 247] width 190 height 15
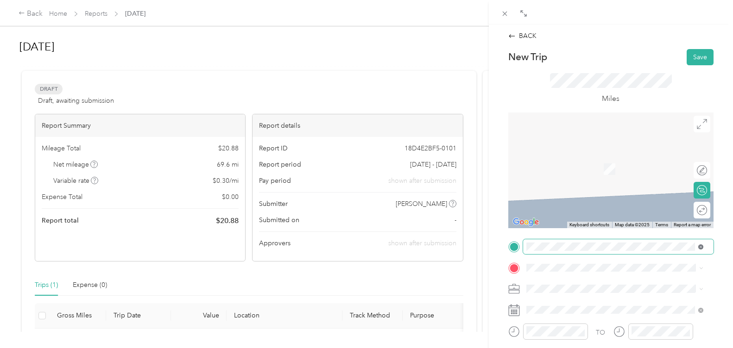
click at [700, 245] on span at bounding box center [618, 247] width 190 height 15
drag, startPoint x: 700, startPoint y: 245, endPoint x: 739, endPoint y: 368, distance: 129.1
click at [728, 348] on html "Back Home Reports [DATE] [DATE] Submit Add to report Draft Draft, awaiting subm…" at bounding box center [364, 174] width 728 height 348
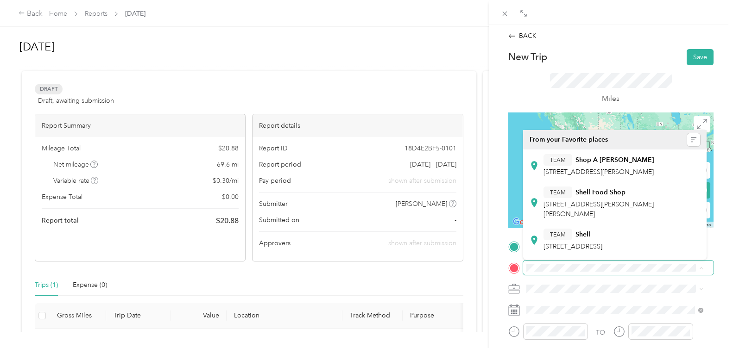
click at [646, 296] on div "TO Add photo" at bounding box center [610, 352] width 205 height 224
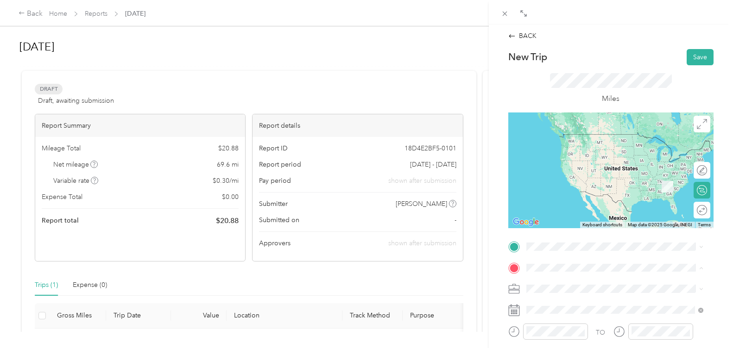
click at [630, 299] on div "TO Add photo" at bounding box center [610, 352] width 205 height 224
click at [601, 271] on span at bounding box center [618, 268] width 190 height 15
click at [568, 139] on span "[STREET_ADDRESS][US_STATE]" at bounding box center [589, 134] width 93 height 8
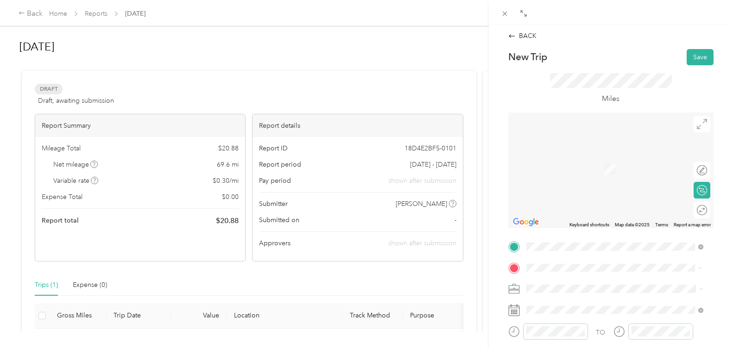
click at [602, 241] on span "[STREET_ADDRESS]" at bounding box center [572, 237] width 59 height 8
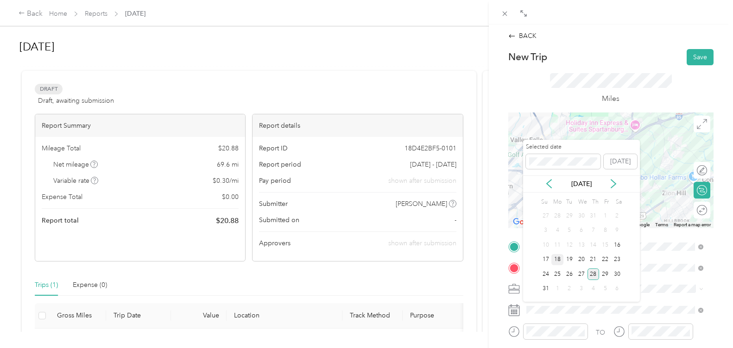
click at [560, 265] on div "18" at bounding box center [557, 260] width 12 height 12
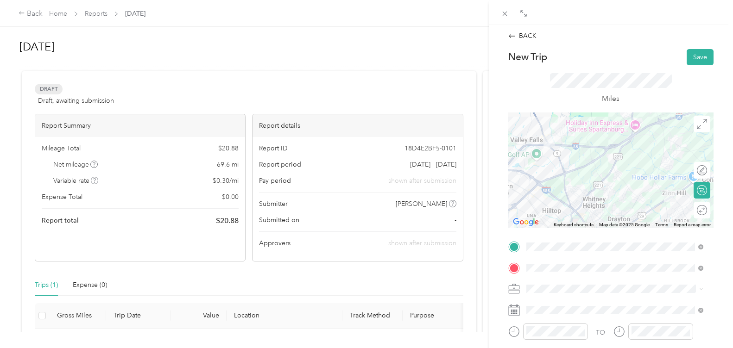
click at [567, 282] on span at bounding box center [618, 289] width 190 height 15
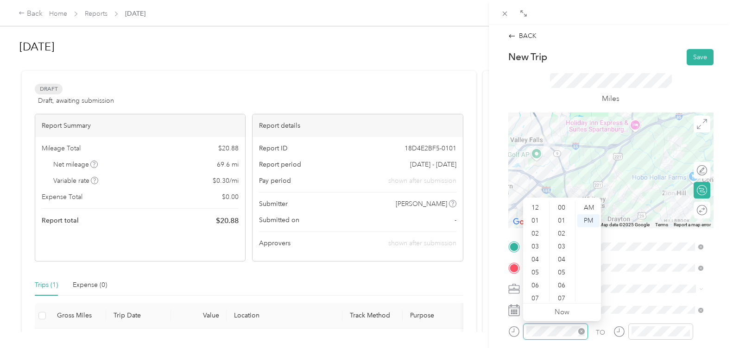
scroll to position [56, 0]
click at [537, 207] on div "04" at bounding box center [536, 204] width 22 height 13
click at [564, 218] on div "30" at bounding box center [562, 217] width 22 height 13
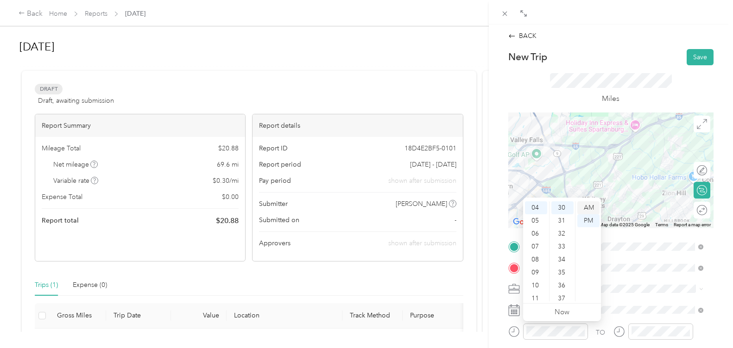
click at [593, 204] on div "AM" at bounding box center [588, 208] width 22 height 13
click at [644, 337] on div at bounding box center [660, 332] width 65 height 16
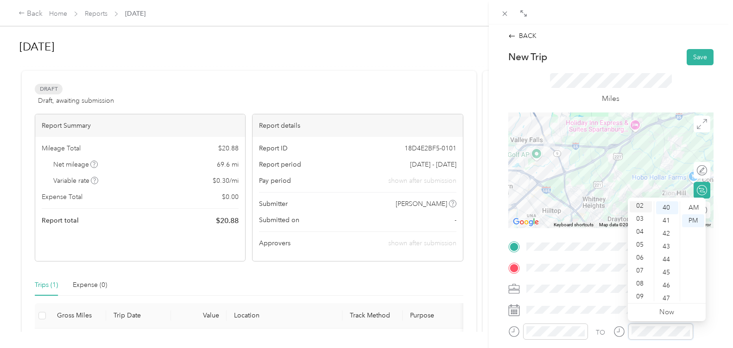
scroll to position [0, 0]
click at [640, 219] on div "01" at bounding box center [641, 220] width 22 height 13
click at [665, 218] on div "30" at bounding box center [667, 217] width 22 height 13
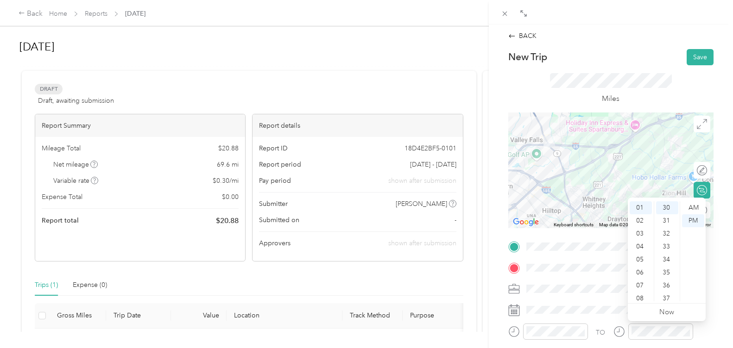
click at [716, 133] on div "BACK New Trip Save This trip cannot be edited because it is either under review…" at bounding box center [611, 199] width 244 height 348
click at [718, 210] on div at bounding box center [718, 210] width 0 height 10
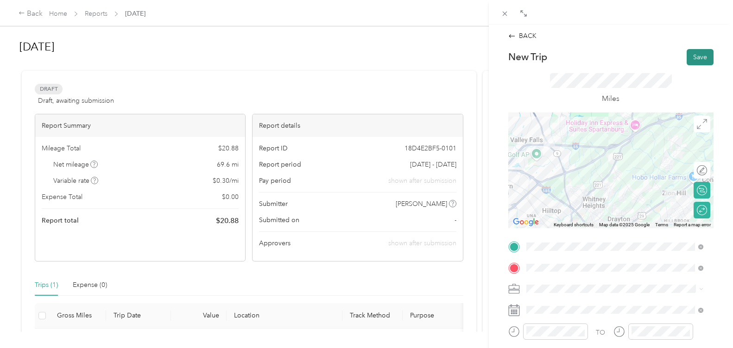
click at [690, 57] on button "Save" at bounding box center [700, 57] width 27 height 16
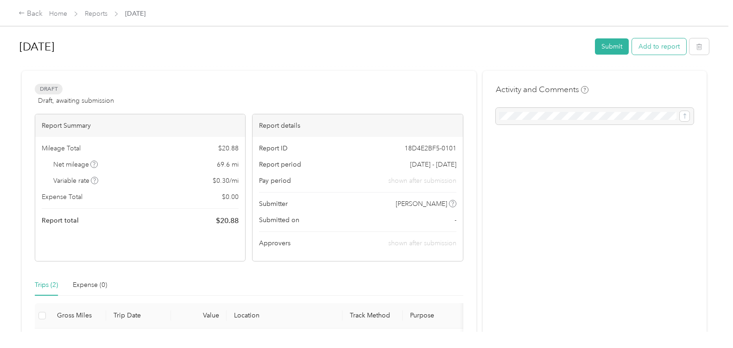
click at [649, 43] on button "Add to report" at bounding box center [659, 46] width 54 height 16
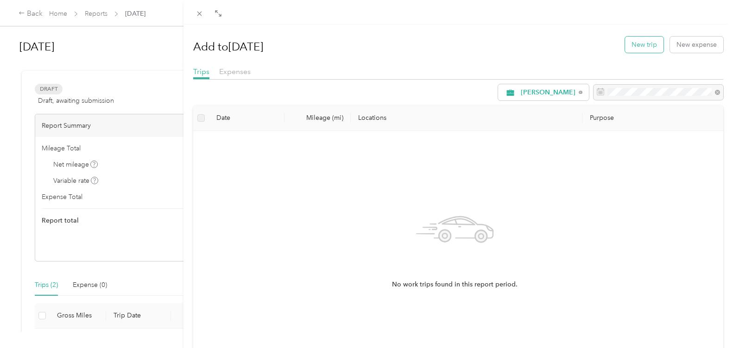
click at [636, 43] on button "New trip" at bounding box center [644, 45] width 38 height 16
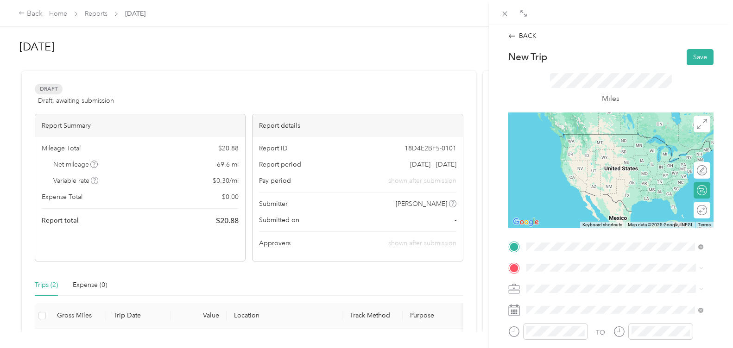
click at [582, 139] on span "[STREET_ADDRESS][US_STATE]" at bounding box center [589, 134] width 93 height 8
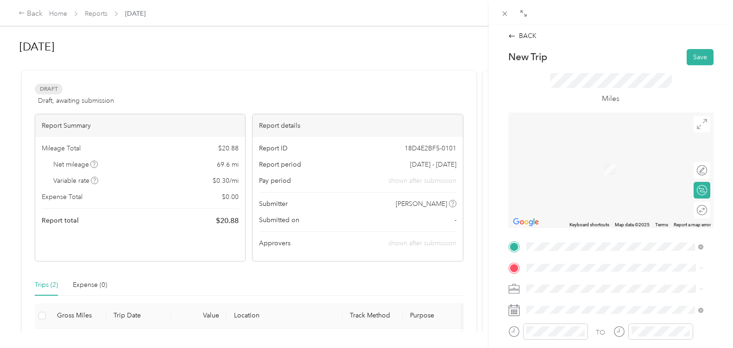
click at [602, 239] on span "[STREET_ADDRESS]" at bounding box center [572, 235] width 59 height 8
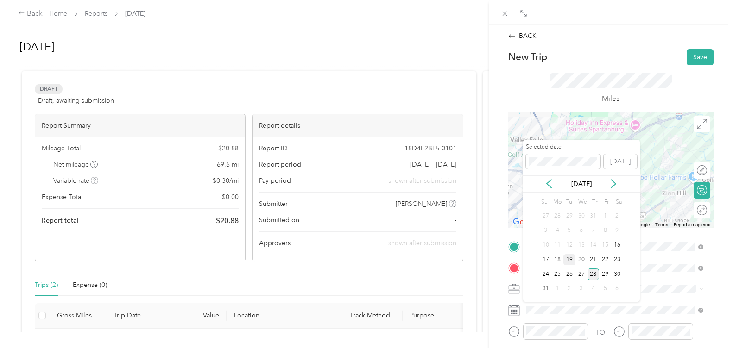
click at [573, 257] on div "19" at bounding box center [569, 260] width 12 height 12
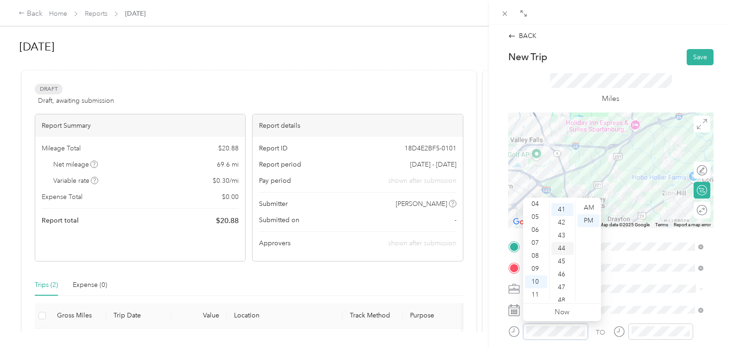
scroll to position [532, 0]
click at [536, 205] on div "04" at bounding box center [536, 204] width 22 height 13
click at [565, 205] on div "30" at bounding box center [562, 204] width 22 height 13
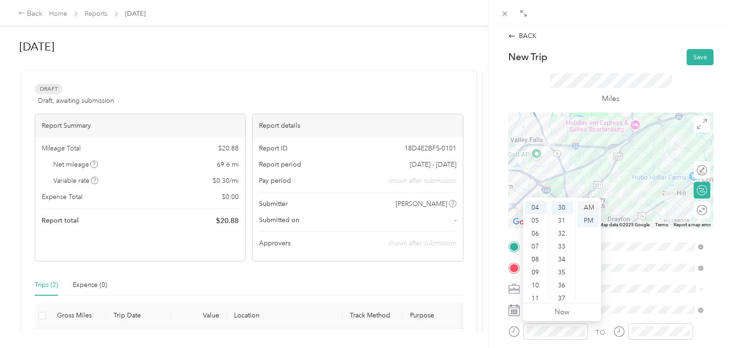
click at [586, 211] on div "AM" at bounding box center [588, 208] width 22 height 13
click at [660, 339] on div at bounding box center [660, 332] width 65 height 16
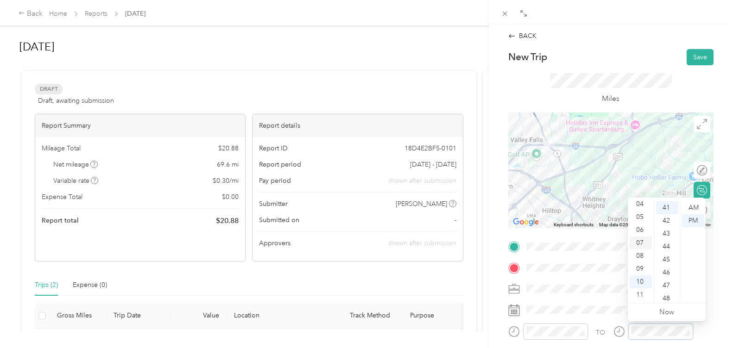
scroll to position [0, 0]
click at [642, 225] on div "01" at bounding box center [641, 220] width 22 height 13
click at [668, 247] on div "30" at bounding box center [667, 250] width 22 height 13
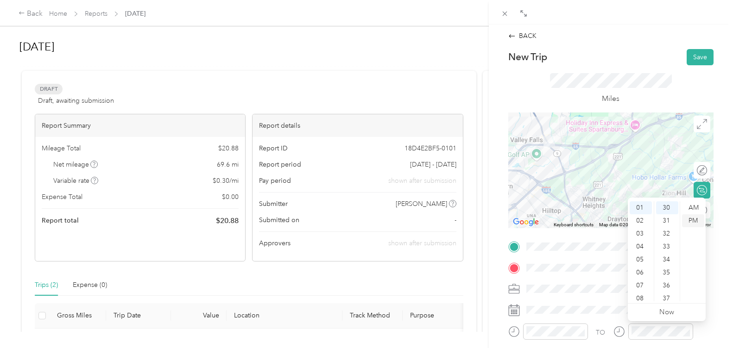
click at [687, 221] on div "PM" at bounding box center [693, 220] width 22 height 13
click at [722, 162] on div "BACK New Trip Save This trip cannot be edited because it is either under review…" at bounding box center [611, 199] width 244 height 348
click at [696, 215] on div "Round trip" at bounding box center [675, 210] width 70 height 17
click at [696, 210] on div at bounding box center [696, 210] width 19 height 10
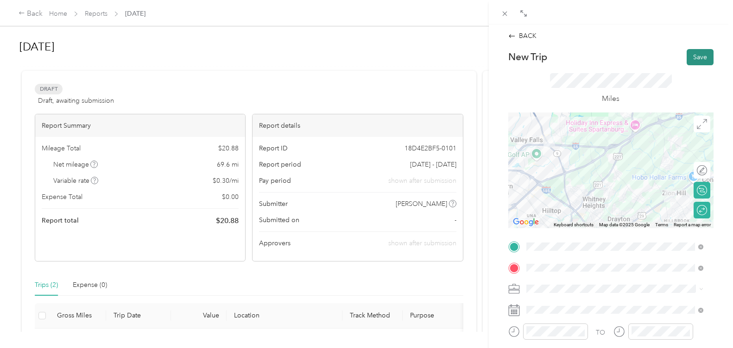
click at [692, 51] on button "Save" at bounding box center [700, 57] width 27 height 16
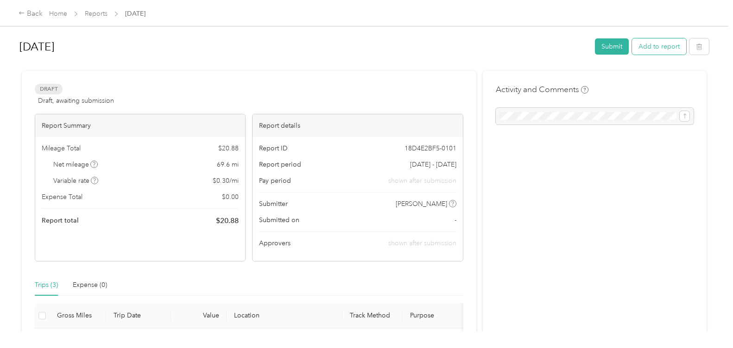
drag, startPoint x: 650, startPoint y: 43, endPoint x: 649, endPoint y: 48, distance: 5.2
click at [649, 48] on button "Add to report" at bounding box center [659, 46] width 54 height 16
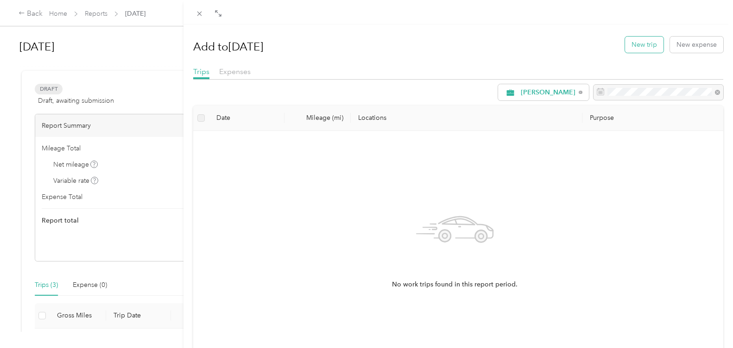
click at [625, 47] on button "New trip" at bounding box center [644, 45] width 38 height 16
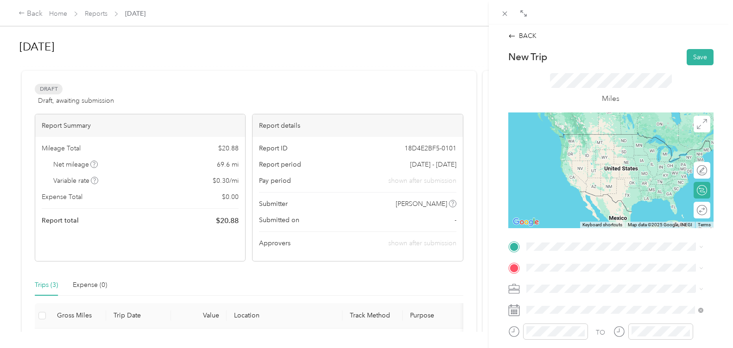
click at [567, 137] on span "[STREET_ADDRESS][US_STATE]" at bounding box center [589, 132] width 93 height 8
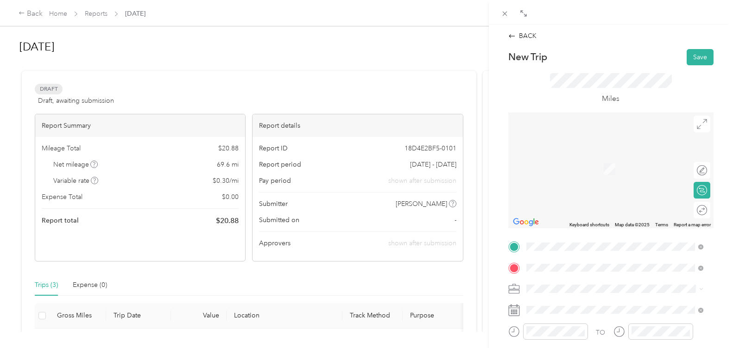
click at [587, 229] on div "TEAM Ingles Supermarket" at bounding box center [588, 225] width 91 height 12
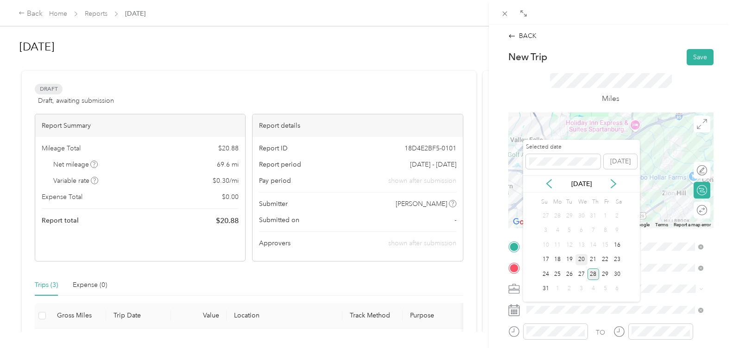
click at [585, 261] on div "20" at bounding box center [581, 260] width 12 height 12
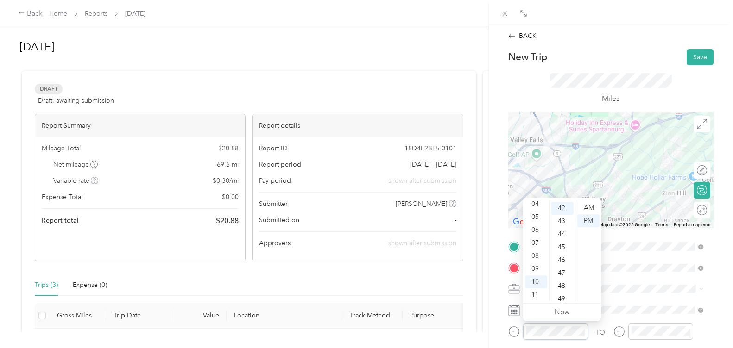
scroll to position [545, 0]
click at [536, 208] on div "04" at bounding box center [536, 204] width 22 height 13
click at [560, 238] on div "30" at bounding box center [562, 237] width 22 height 13
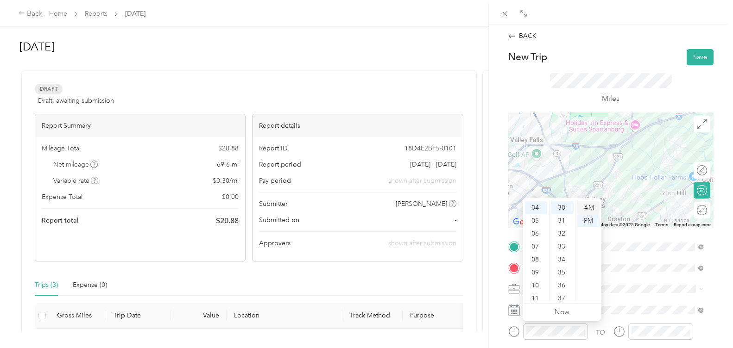
click at [587, 208] on div "AM" at bounding box center [588, 208] width 22 height 13
click at [658, 324] on div at bounding box center [660, 332] width 65 height 16
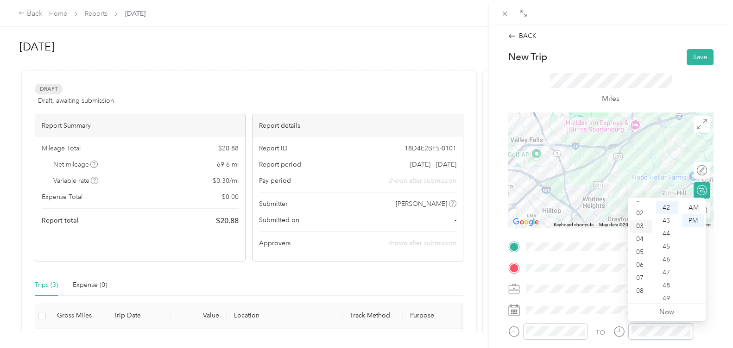
scroll to position [0, 0]
click at [642, 219] on div "01" at bounding box center [641, 220] width 22 height 13
click at [667, 205] on div "00" at bounding box center [667, 208] width 22 height 13
click at [712, 214] on form "New Trip Save This trip cannot be edited because it is either under review, app…" at bounding box center [610, 256] width 225 height 415
click at [641, 249] on div "04" at bounding box center [641, 246] width 22 height 13
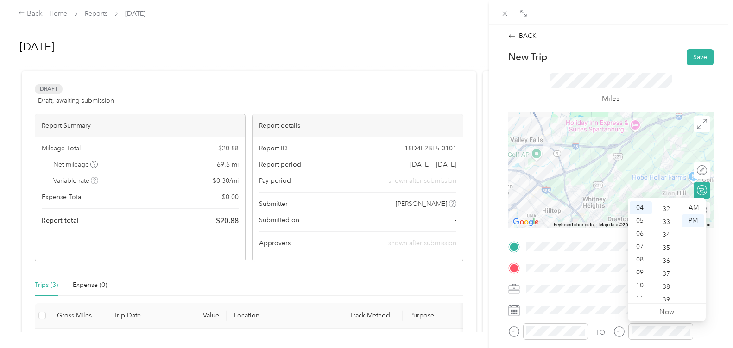
scroll to position [510, 0]
click at [669, 281] on div "45" at bounding box center [667, 282] width 22 height 13
click at [694, 208] on div "AM" at bounding box center [693, 208] width 22 height 13
click at [694, 203] on div "AM" at bounding box center [693, 208] width 22 height 13
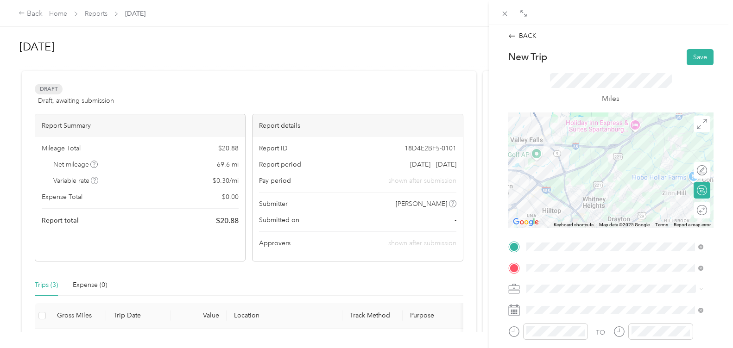
click at [664, 141] on div at bounding box center [610, 171] width 205 height 116
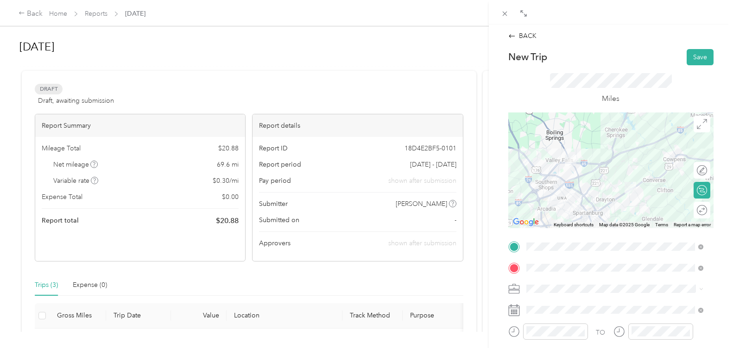
click at [604, 181] on div at bounding box center [610, 171] width 205 height 116
click at [613, 189] on div at bounding box center [610, 171] width 205 height 116
click at [609, 183] on div at bounding box center [610, 171] width 205 height 116
click at [607, 187] on div at bounding box center [610, 171] width 205 height 116
click at [609, 188] on div at bounding box center [610, 171] width 205 height 116
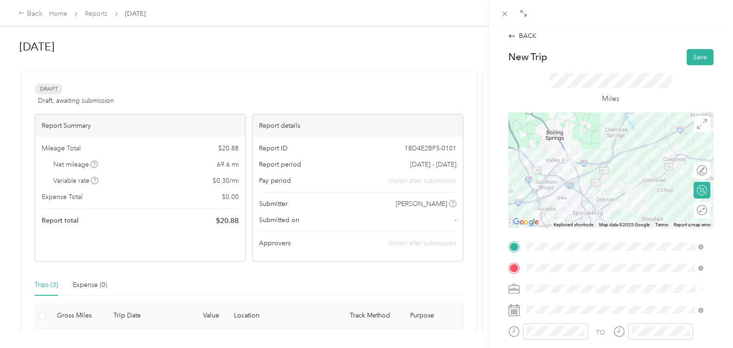
click at [611, 189] on div at bounding box center [610, 171] width 205 height 116
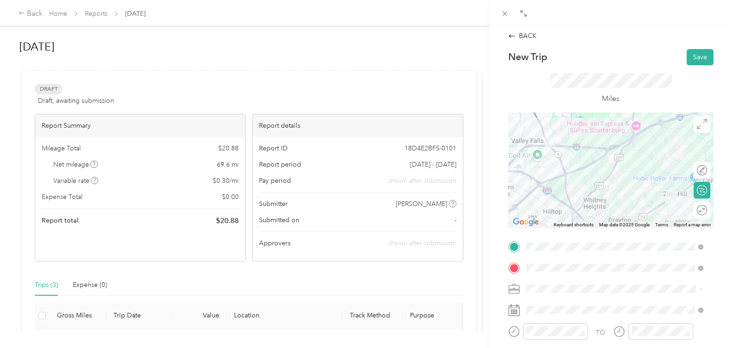
click at [625, 189] on div at bounding box center [610, 171] width 205 height 116
click at [638, 196] on div at bounding box center [610, 171] width 205 height 116
click at [610, 167] on div at bounding box center [610, 171] width 205 height 116
click at [689, 58] on button "Save" at bounding box center [700, 57] width 27 height 16
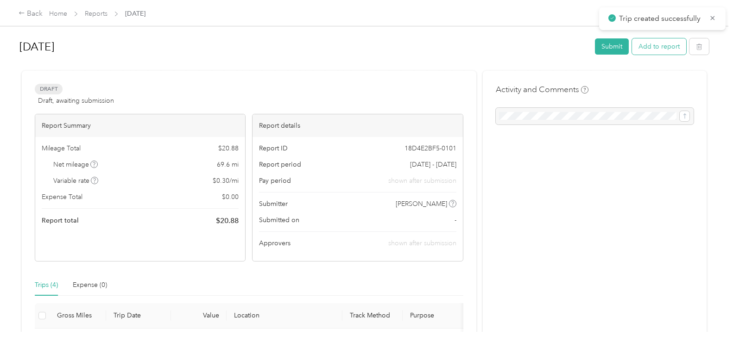
click at [648, 50] on button "Add to report" at bounding box center [659, 46] width 54 height 16
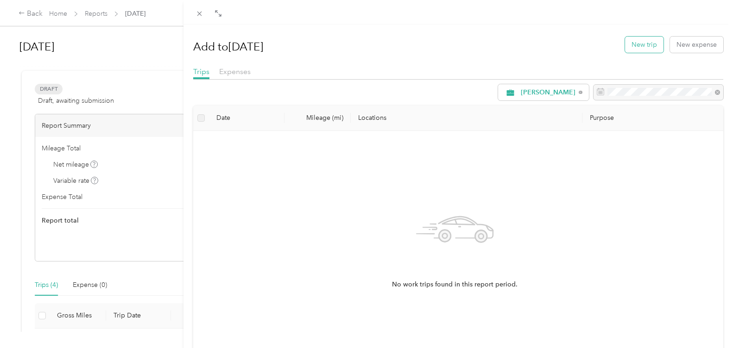
click at [632, 46] on button "New trip" at bounding box center [644, 45] width 38 height 16
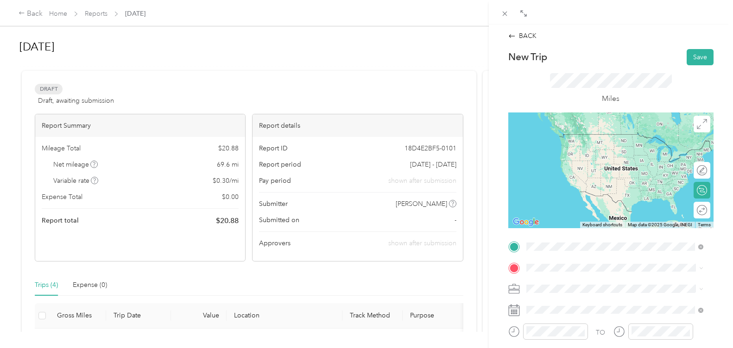
click at [593, 220] on span "[STREET_ADDRESS]" at bounding box center [572, 216] width 59 height 8
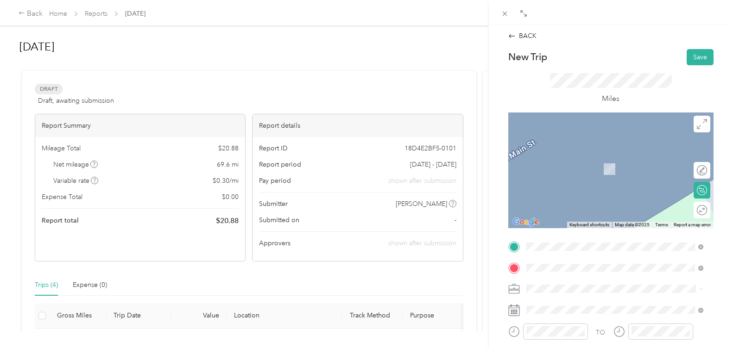
click at [573, 188] on span "[STREET_ADDRESS][PERSON_NAME][US_STATE]" at bounding box center [615, 184] width 144 height 8
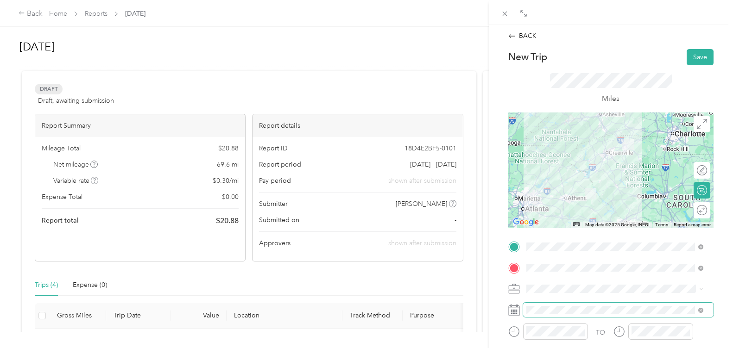
click at [586, 304] on span at bounding box center [618, 310] width 190 height 15
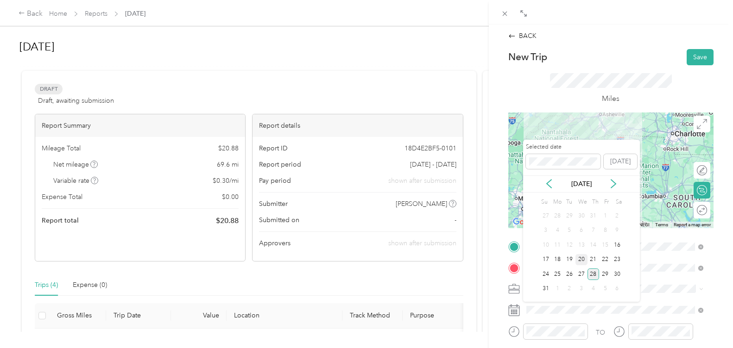
click at [585, 260] on div "20" at bounding box center [581, 260] width 12 height 12
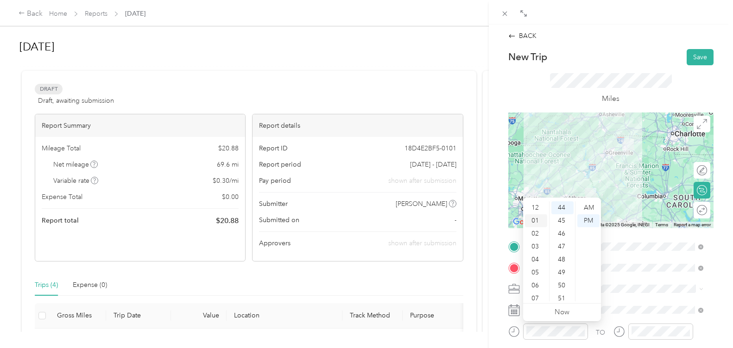
click at [532, 219] on div "01" at bounding box center [536, 220] width 22 height 13
click at [561, 205] on div "00" at bounding box center [562, 208] width 22 height 13
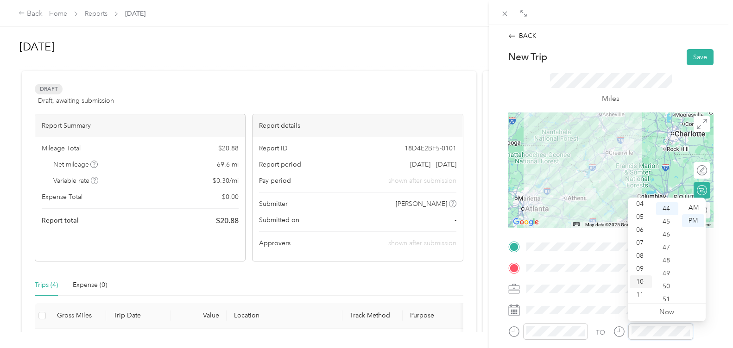
scroll to position [571, 0]
click at [639, 202] on div "04" at bounding box center [641, 204] width 22 height 13
click at [664, 257] on div "30" at bounding box center [667, 258] width 22 height 13
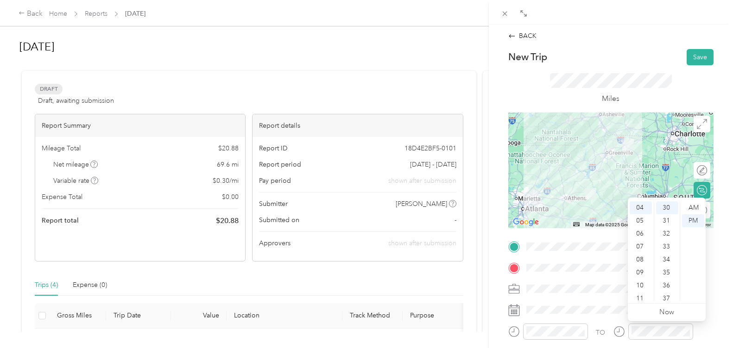
click at [655, 95] on div "Miles" at bounding box center [611, 88] width 122 height 31
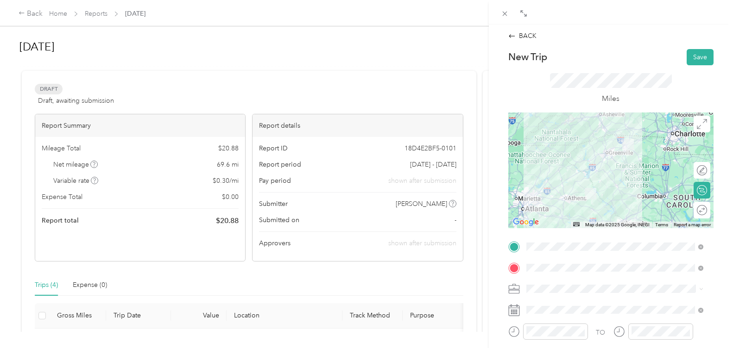
click at [624, 159] on div at bounding box center [610, 171] width 205 height 116
click at [603, 166] on div at bounding box center [610, 171] width 205 height 116
click at [595, 167] on div at bounding box center [610, 171] width 205 height 116
click at [689, 61] on button "Save" at bounding box center [700, 57] width 27 height 16
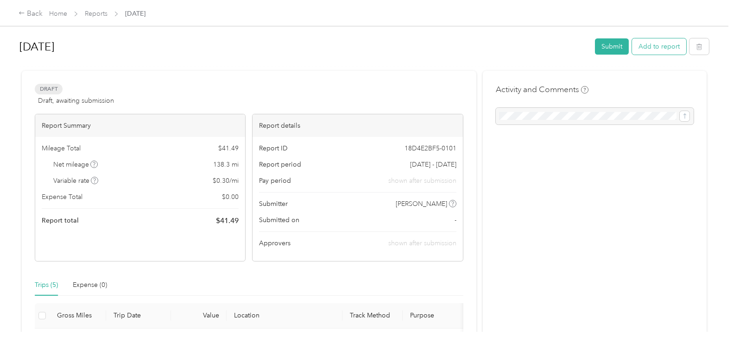
click at [658, 47] on button "Add to report" at bounding box center [659, 46] width 54 height 16
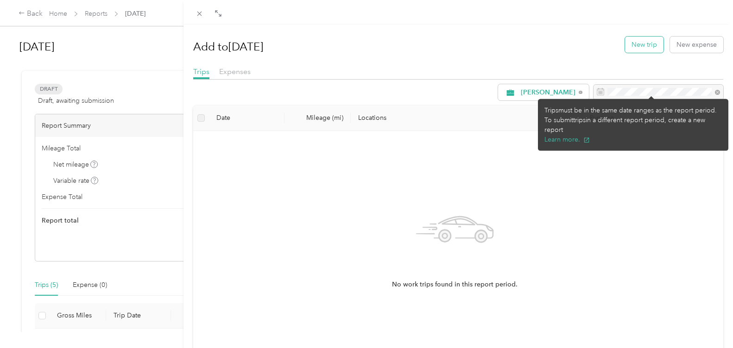
click at [642, 44] on button "New trip" at bounding box center [644, 45] width 38 height 16
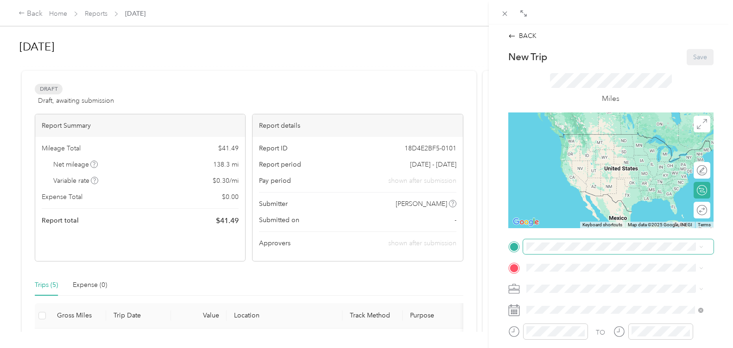
click at [579, 253] on span at bounding box center [618, 247] width 190 height 15
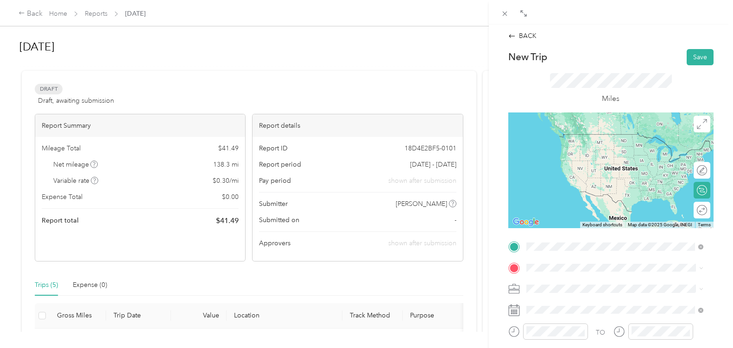
click at [571, 132] on span "[STREET_ADDRESS][PERSON_NAME][US_STATE]" at bounding box center [615, 134] width 144 height 8
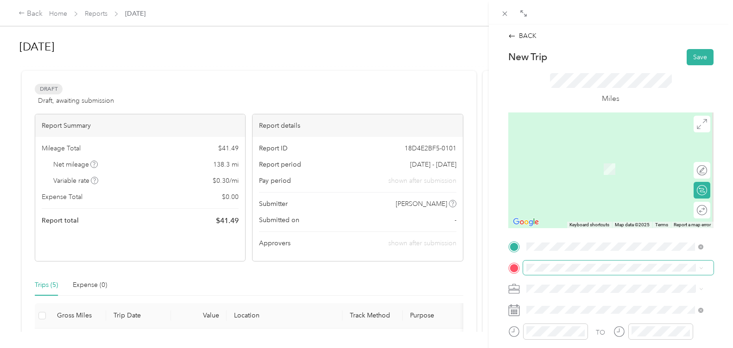
click at [572, 273] on span at bounding box center [618, 268] width 190 height 15
click at [590, 165] on li "[STREET_ADDRESS][PERSON_NAME][US_STATE]" at bounding box center [614, 155] width 183 height 19
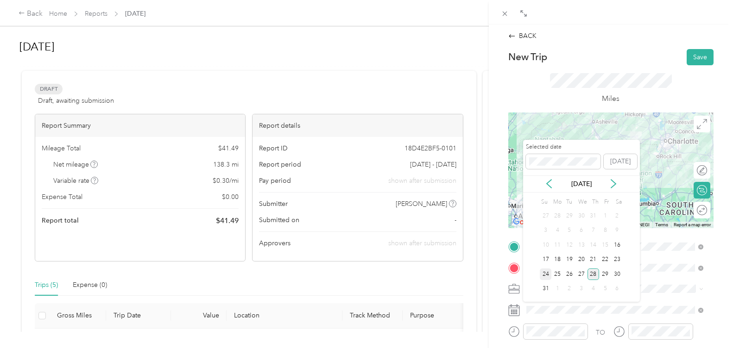
click at [548, 273] on div "24" at bounding box center [546, 275] width 12 height 12
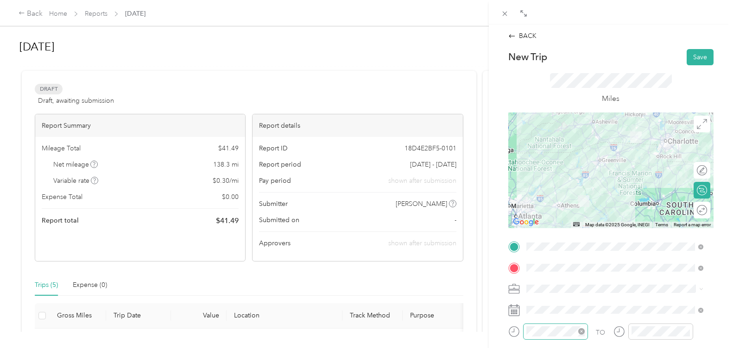
click at [562, 326] on div at bounding box center [555, 332] width 65 height 16
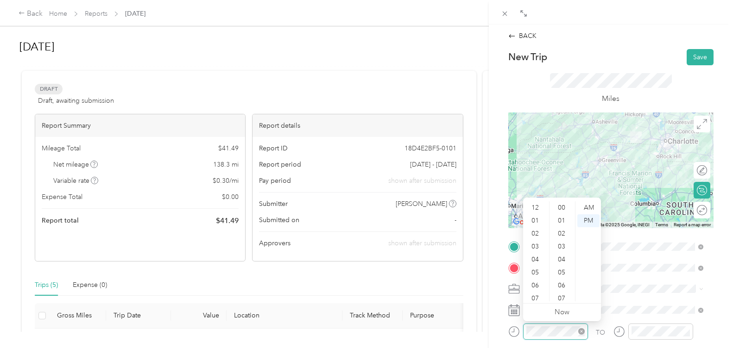
scroll to position [56, 0]
click at [536, 242] on div "07" at bounding box center [536, 243] width 22 height 13
click at [561, 233] on div "30" at bounding box center [562, 232] width 22 height 13
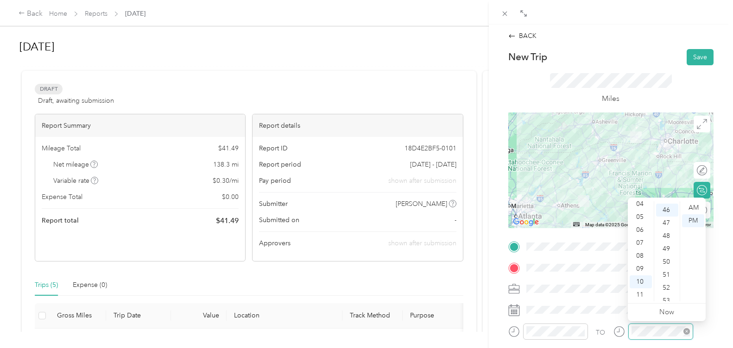
scroll to position [597, 0]
click at [643, 294] on div "11" at bounding box center [641, 295] width 22 height 13
click at [669, 228] on div "30" at bounding box center [667, 232] width 22 height 13
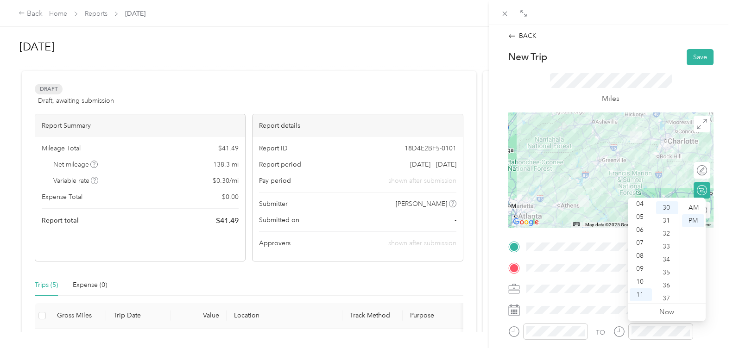
click at [617, 172] on div at bounding box center [610, 171] width 205 height 116
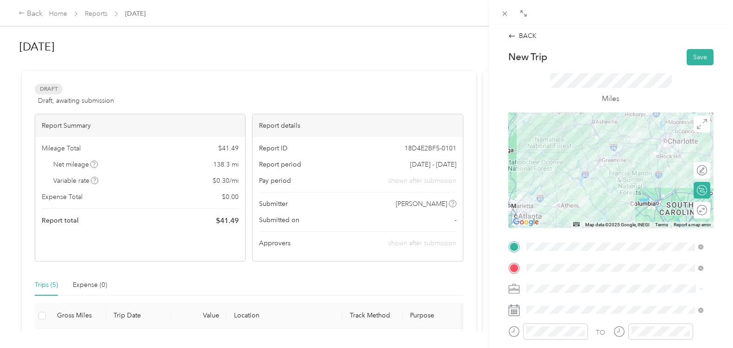
click at [590, 170] on div at bounding box center [610, 171] width 205 height 116
click at [589, 168] on div at bounding box center [610, 171] width 205 height 116
click at [577, 181] on div at bounding box center [610, 171] width 205 height 116
click at [580, 183] on div at bounding box center [610, 171] width 205 height 116
click at [689, 55] on button "Save" at bounding box center [700, 57] width 27 height 16
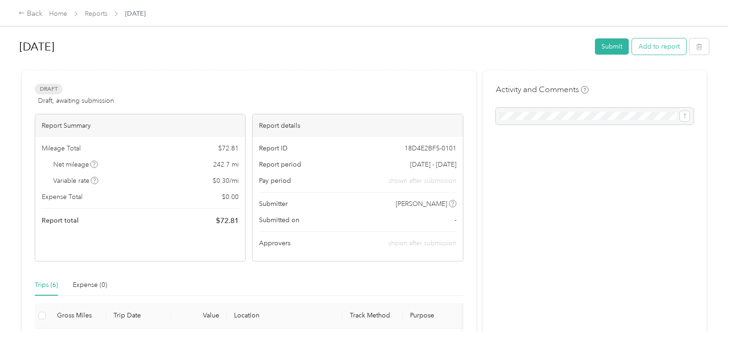
click at [656, 55] on button "Add to report" at bounding box center [659, 46] width 54 height 16
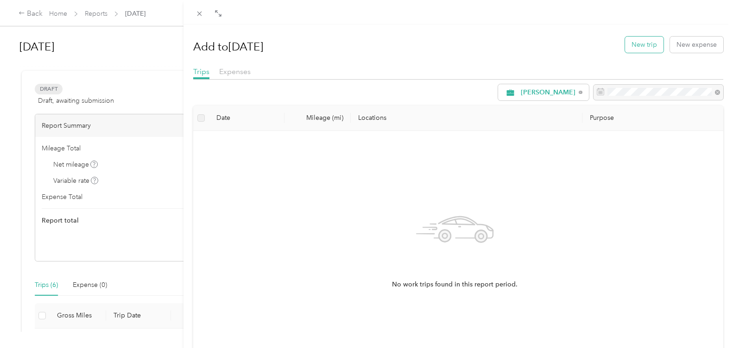
click at [635, 46] on button "New trip" at bounding box center [644, 45] width 38 height 16
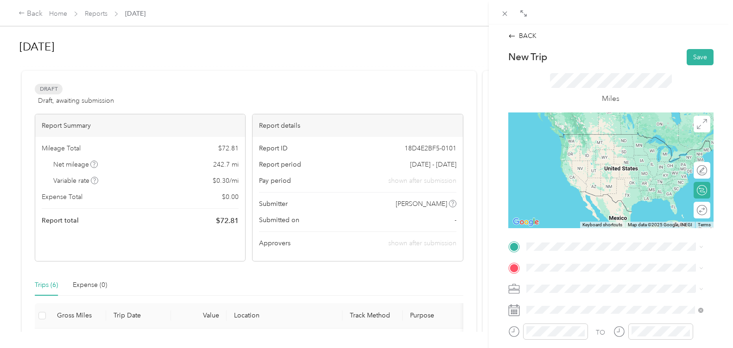
click at [590, 135] on span "[STREET_ADDRESS][PERSON_NAME][US_STATE]" at bounding box center [615, 131] width 144 height 8
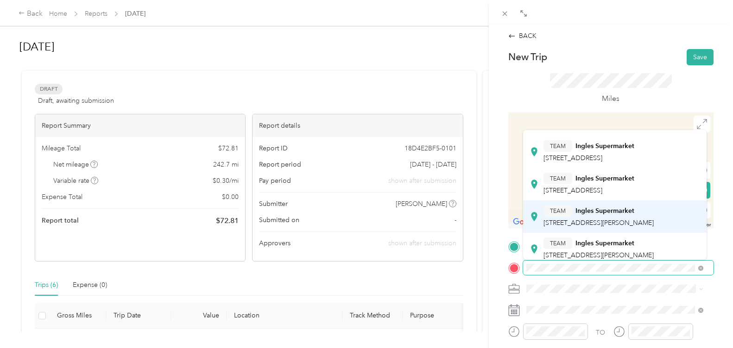
scroll to position [93, 0]
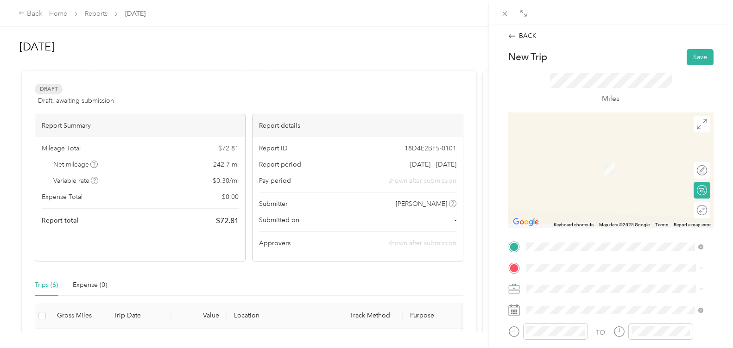
click at [594, 218] on li "TEAM Ingles Supermarket [STREET_ADDRESS][PERSON_NAME]" at bounding box center [614, 202] width 183 height 32
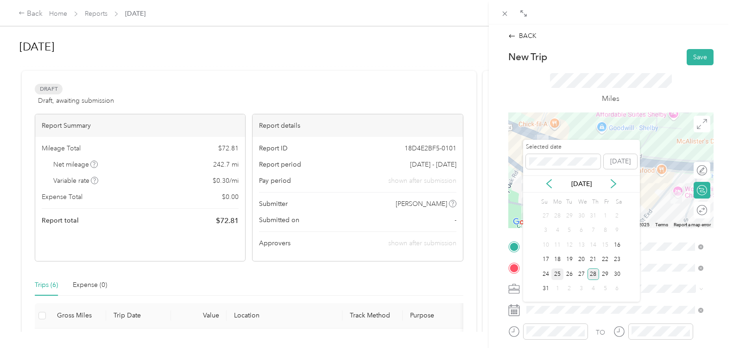
click at [557, 272] on div "25" at bounding box center [557, 275] width 12 height 12
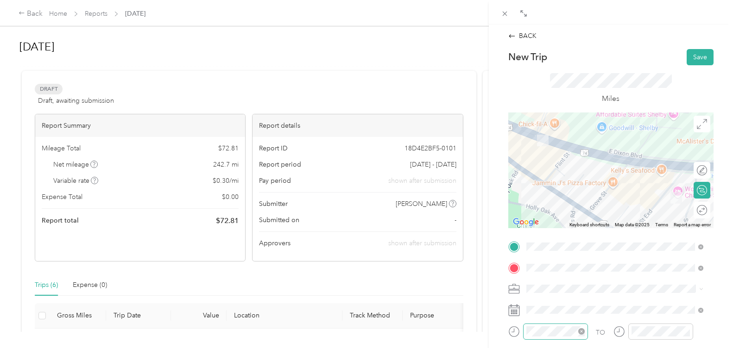
click at [560, 325] on div at bounding box center [555, 332] width 65 height 16
click at [536, 206] on div "04" at bounding box center [536, 204] width 22 height 13
click at [558, 270] on div "30" at bounding box center [562, 265] width 22 height 13
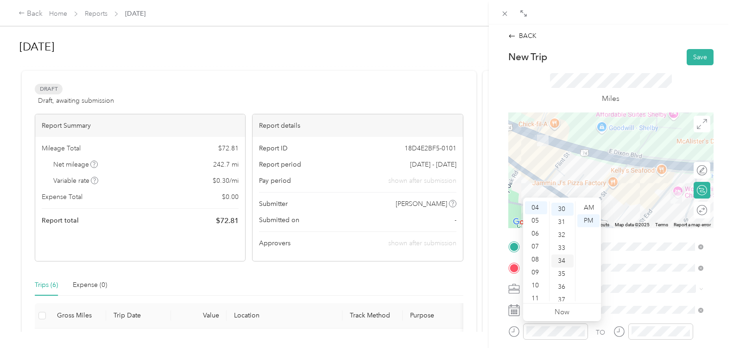
scroll to position [389, 0]
click at [588, 204] on div "AM" at bounding box center [588, 208] width 22 height 13
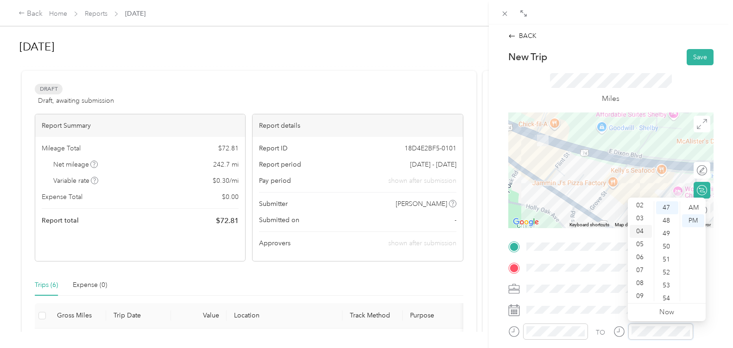
scroll to position [0, 0]
click at [644, 221] on div "01" at bounding box center [641, 220] width 22 height 13
click at [665, 211] on div "15" at bounding box center [667, 209] width 22 height 13
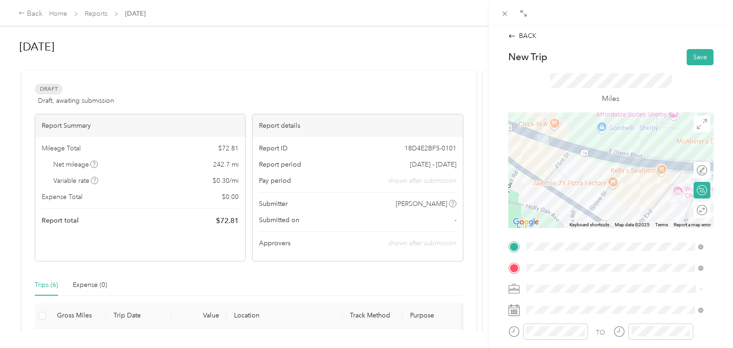
click at [708, 221] on form "New Trip Save This trip cannot be edited because it is either under review, app…" at bounding box center [610, 256] width 225 height 415
click at [689, 212] on div "Round trip" at bounding box center [671, 210] width 71 height 10
click at [689, 212] on div at bounding box center [692, 210] width 8 height 8
click at [690, 57] on button "Save" at bounding box center [700, 57] width 27 height 16
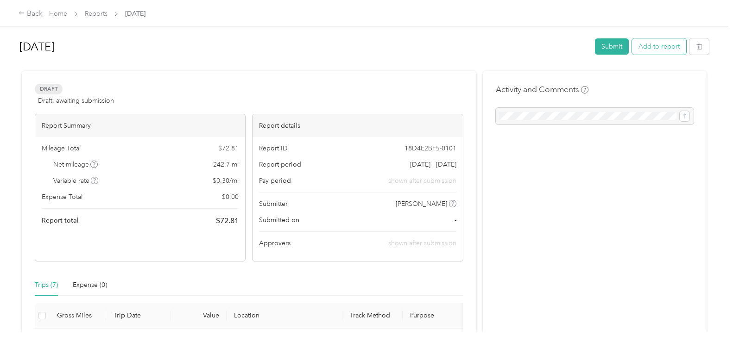
click at [663, 50] on button "Add to report" at bounding box center [659, 46] width 54 height 16
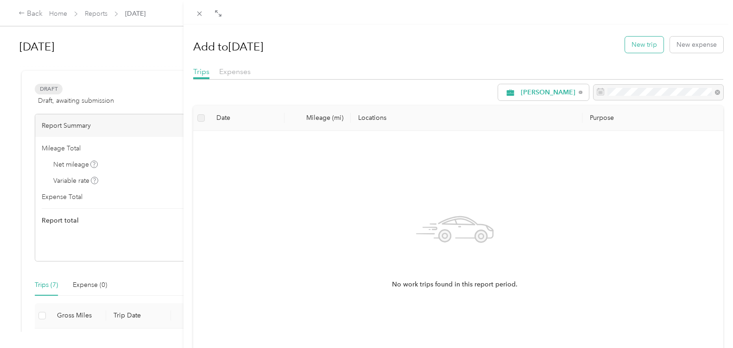
click at [642, 47] on button "New trip" at bounding box center [644, 45] width 38 height 16
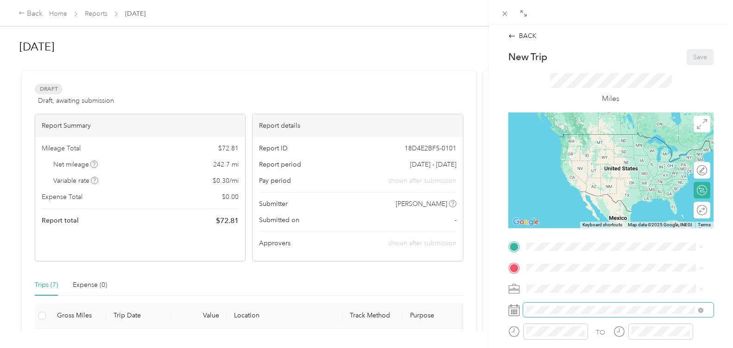
click at [589, 304] on span at bounding box center [618, 310] width 190 height 15
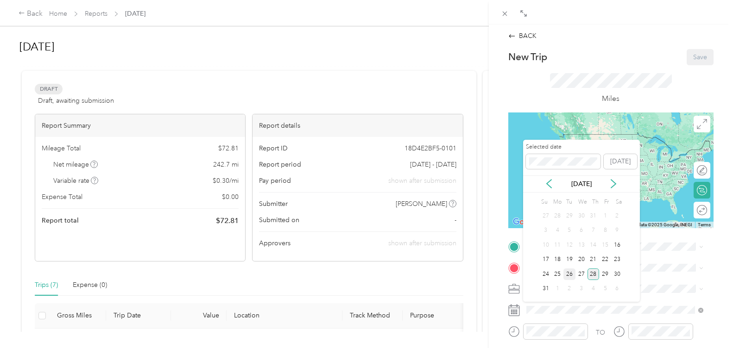
click at [568, 274] on div "26" at bounding box center [569, 275] width 12 height 12
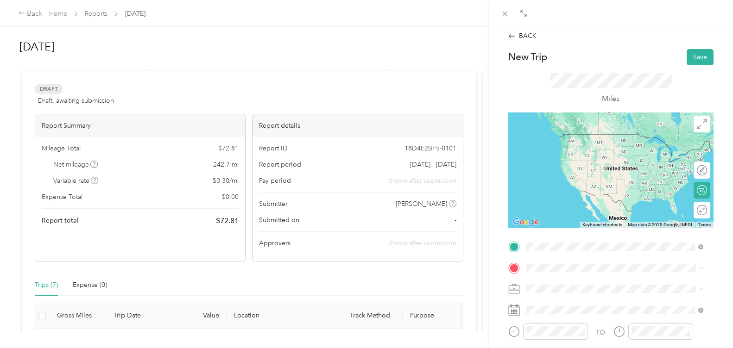
click at [574, 115] on span "From search results" at bounding box center [559, 117] width 58 height 8
click at [562, 139] on span "[STREET_ADDRESS][PERSON_NAME][US_STATE]" at bounding box center [615, 134] width 144 height 8
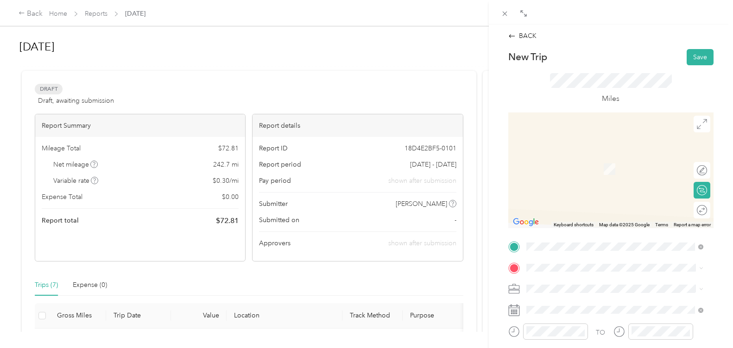
click at [585, 256] on div "TO Add photo" at bounding box center [610, 352] width 205 height 224
click at [575, 178] on li "TEAM Ingles Supermarket [STREET_ADDRESS]" at bounding box center [614, 166] width 183 height 32
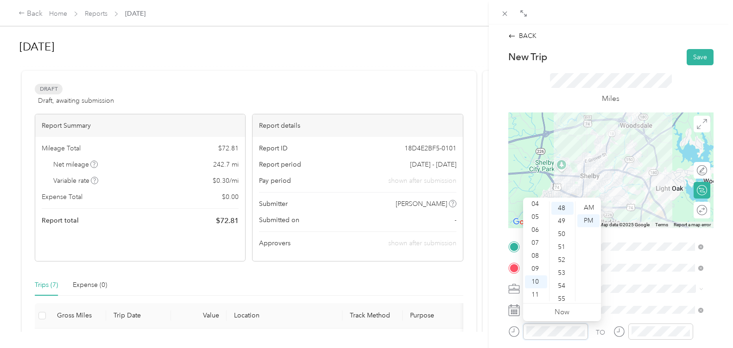
scroll to position [623, 0]
click at [537, 203] on div "04" at bounding box center [536, 204] width 22 height 13
click at [559, 206] on div "30" at bounding box center [562, 206] width 22 height 13
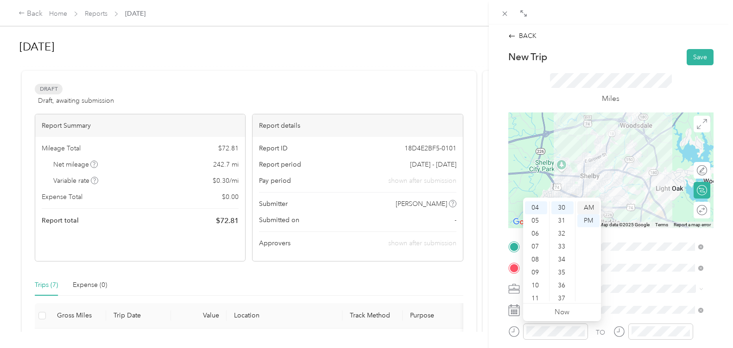
click at [586, 208] on div "AM" at bounding box center [588, 208] width 22 height 13
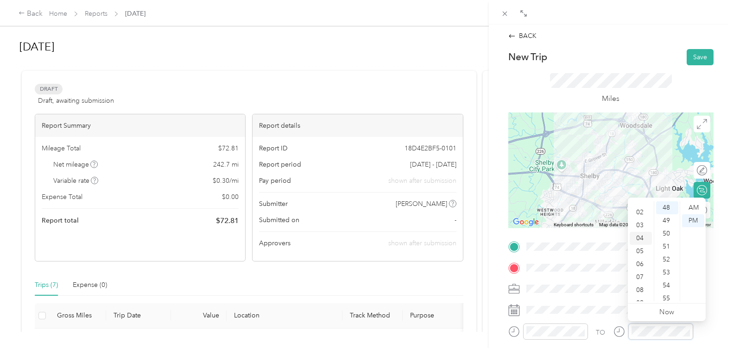
scroll to position [0, 0]
click at [637, 222] on div "01" at bounding box center [641, 220] width 22 height 13
click at [666, 206] on div "30" at bounding box center [667, 206] width 22 height 13
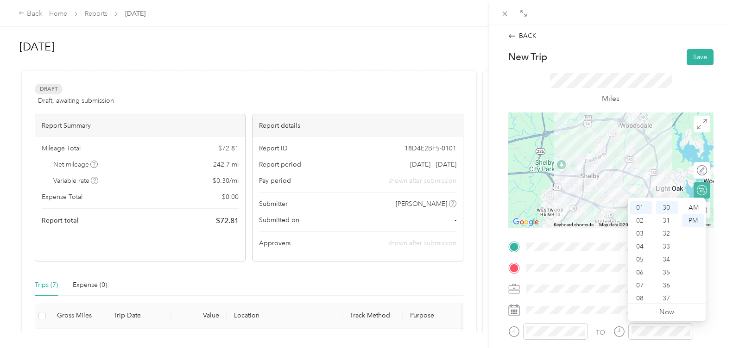
click at [707, 152] on form "New Trip Save This trip cannot be edited because it is either under review, app…" at bounding box center [610, 256] width 225 height 415
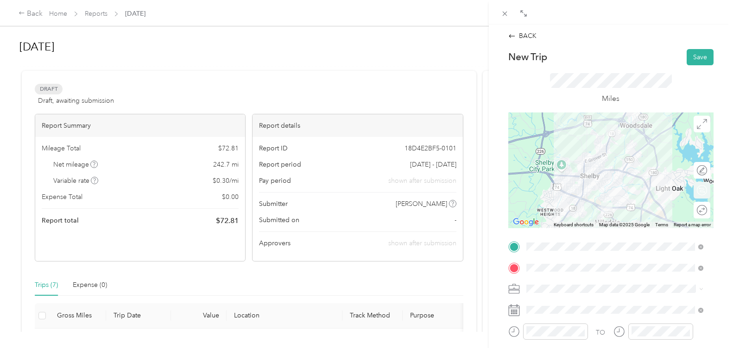
click at [698, 219] on div "Edit route Calculate route Round trip" at bounding box center [701, 193] width 17 height 63
click at [696, 212] on div at bounding box center [696, 210] width 19 height 10
click at [687, 62] on button "Save" at bounding box center [700, 57] width 27 height 16
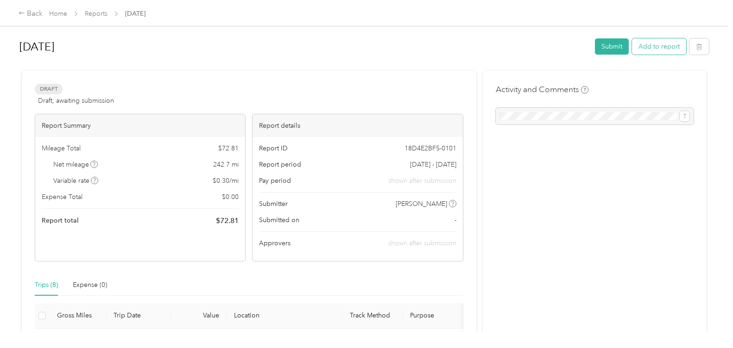
click at [652, 54] on button "Add to report" at bounding box center [659, 46] width 54 height 16
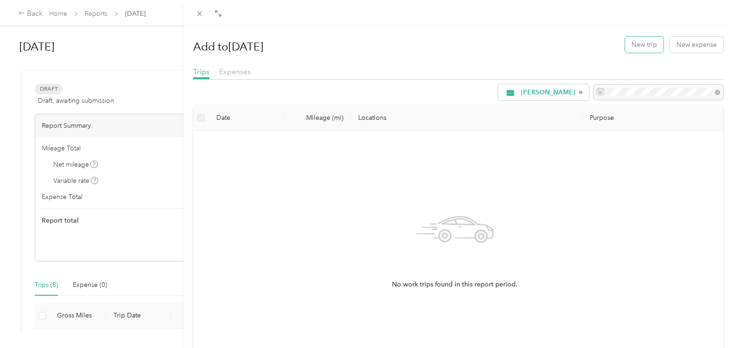
click at [653, 46] on button "New trip" at bounding box center [644, 45] width 38 height 16
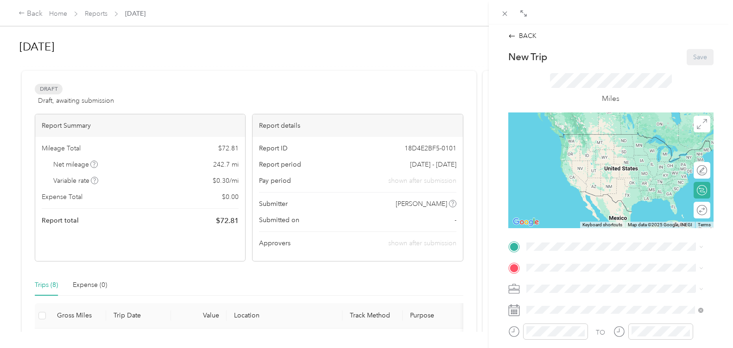
click at [542, 255] on div "TO Add photo" at bounding box center [610, 352] width 205 height 224
click at [567, 137] on span "[STREET_ADDRESS][PERSON_NAME][US_STATE]" at bounding box center [615, 134] width 144 height 8
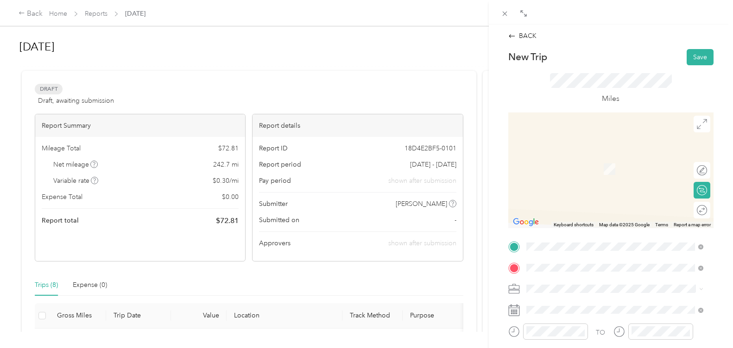
click at [578, 168] on div "TEAM Ingles Supermarket [STREET_ADDRESS]" at bounding box center [588, 165] width 91 height 23
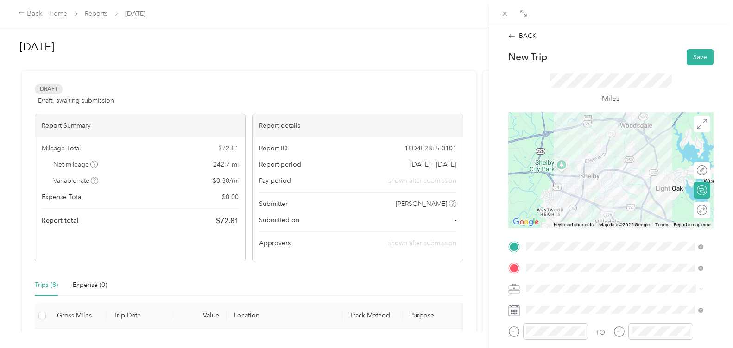
click at [629, 182] on div at bounding box center [610, 171] width 205 height 116
click at [630, 177] on div at bounding box center [610, 171] width 205 height 116
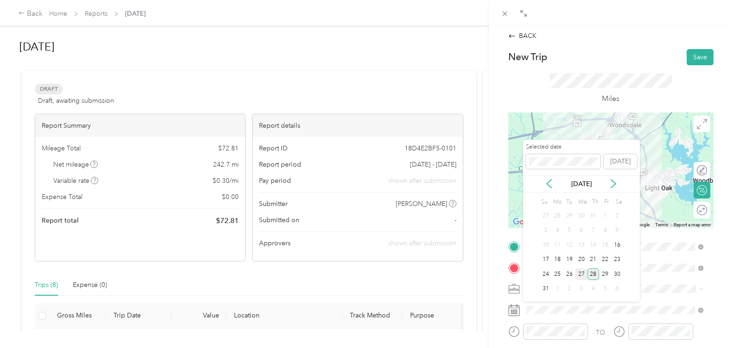
click at [579, 273] on div "27" at bounding box center [581, 275] width 12 height 12
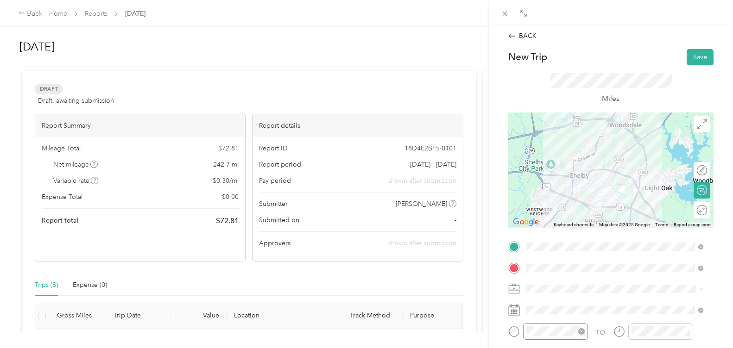
click at [565, 325] on div at bounding box center [555, 332] width 65 height 16
click at [534, 199] on div "12 01 02 03 04 05 06 07 08 09 10 11 00 01 02 03 04 05 06 07 08 09 10 11 12 13 1…" at bounding box center [562, 251] width 78 height 106
click at [534, 206] on div "04" at bounding box center [536, 204] width 22 height 13
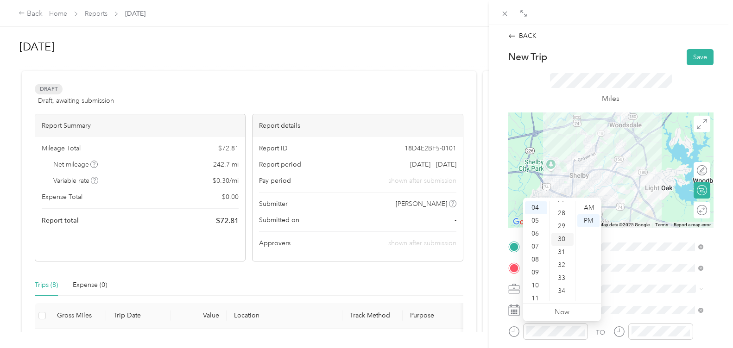
click at [561, 244] on div "30" at bounding box center [562, 239] width 22 height 13
click at [588, 208] on div "AM" at bounding box center [588, 208] width 22 height 13
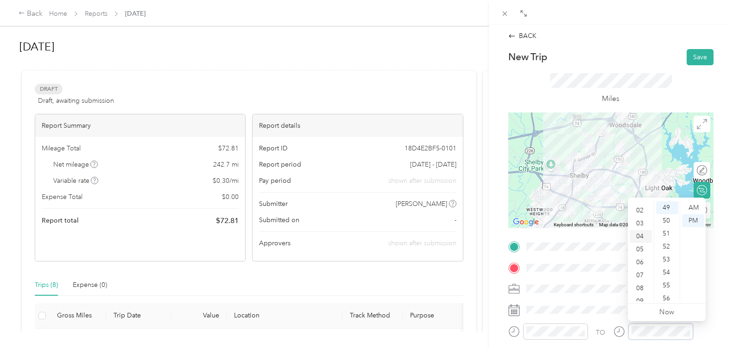
scroll to position [0, 0]
click at [642, 222] on div "01" at bounding box center [641, 220] width 22 height 13
click at [667, 285] on div "30" at bounding box center [667, 285] width 22 height 13
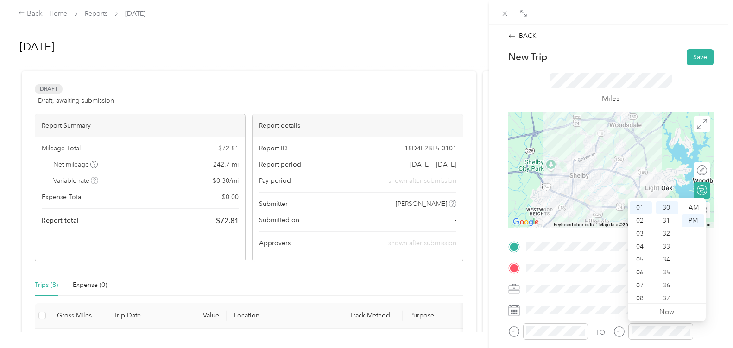
click at [715, 107] on form "New Trip Save This trip cannot be edited because it is either under review, app…" at bounding box center [610, 256] width 225 height 415
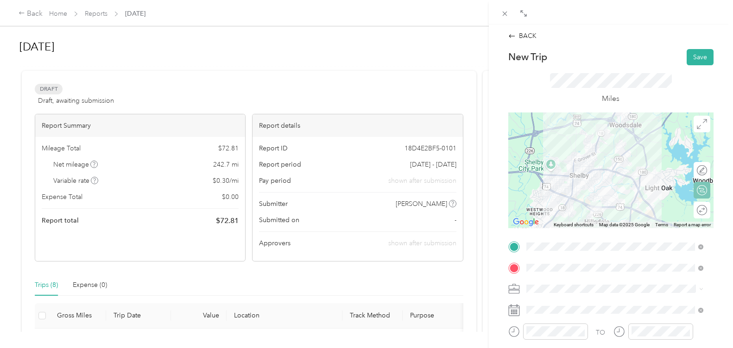
click at [707, 212] on div "Round trip" at bounding box center [707, 210] width 0 height 10
click at [695, 208] on div at bounding box center [696, 210] width 19 height 10
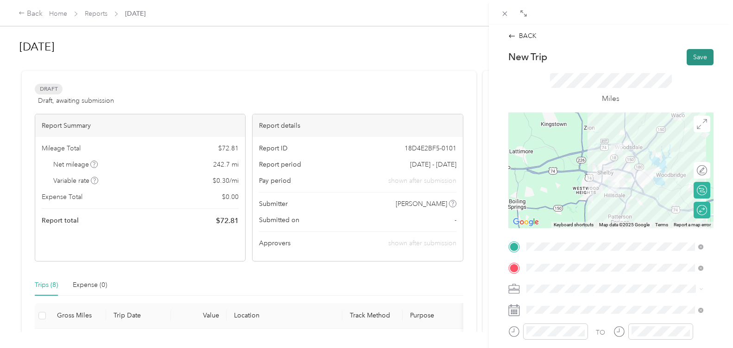
click at [687, 61] on button "Save" at bounding box center [700, 57] width 27 height 16
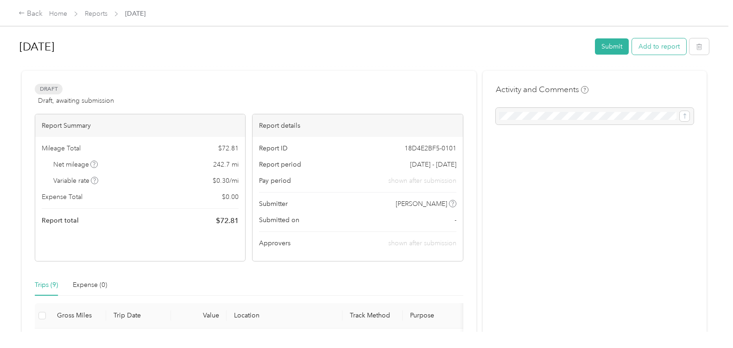
click at [656, 48] on button "Add to report" at bounding box center [659, 46] width 54 height 16
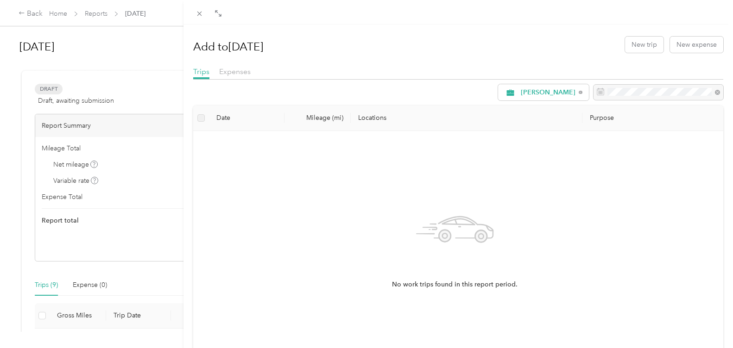
click at [644, 54] on div "Add to [DATE] New trip New expense" at bounding box center [458, 44] width 530 height 27
click at [639, 44] on button "New trip" at bounding box center [644, 45] width 38 height 16
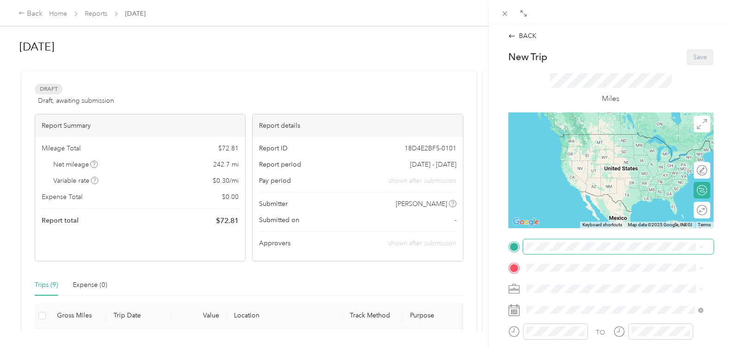
click at [558, 241] on span at bounding box center [618, 247] width 190 height 15
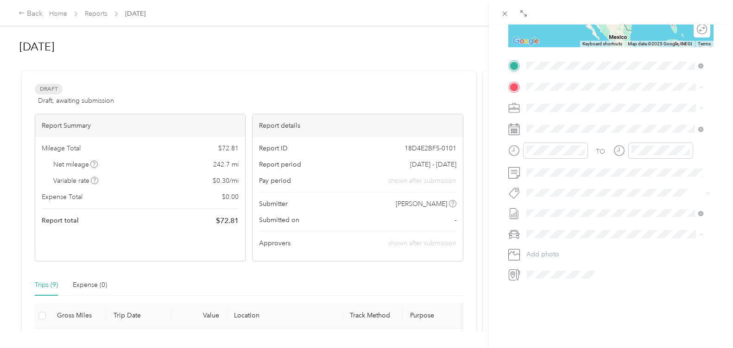
click at [610, 90] on span "[STREET_ADDRESS][PERSON_NAME][US_STATE]" at bounding box center [615, 92] width 144 height 8
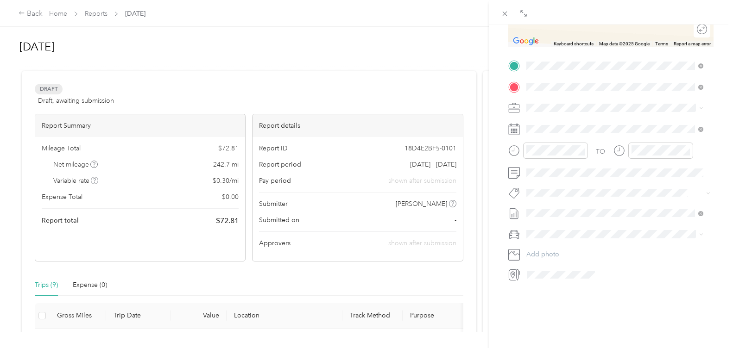
click at [568, 124] on div "TEAM Ingles Supermarket [STREET_ADDRESS]" at bounding box center [588, 124] width 91 height 23
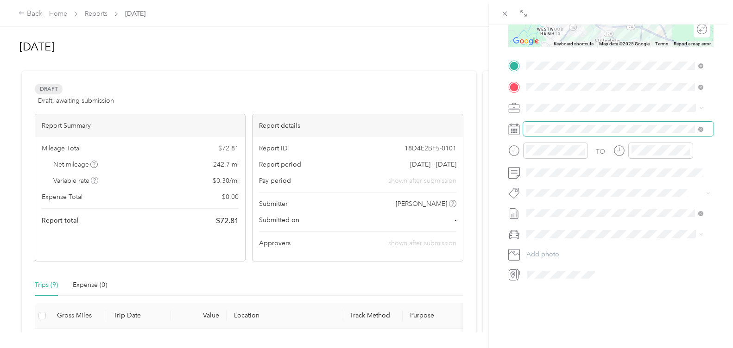
click at [574, 122] on span at bounding box center [618, 129] width 190 height 15
drag, startPoint x: 595, startPoint y: 266, endPoint x: 592, endPoint y: 256, distance: 10.7
click at [595, 265] on div "28" at bounding box center [593, 265] width 12 height 12
click at [538, 160] on div "04" at bounding box center [536, 160] width 22 height 13
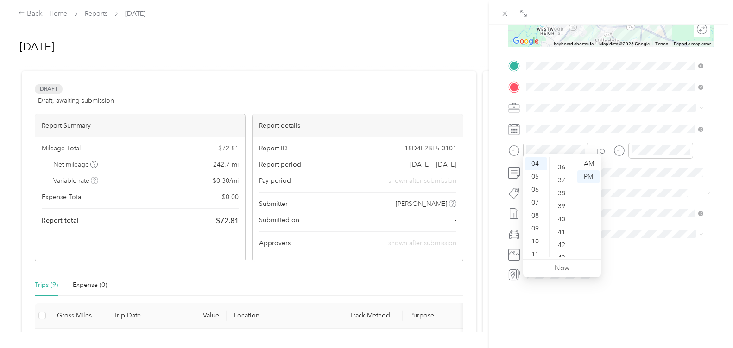
scroll to position [324, 0]
click at [559, 228] on div "30" at bounding box center [562, 228] width 22 height 13
click at [589, 164] on div "AM" at bounding box center [588, 164] width 22 height 13
click at [657, 149] on div at bounding box center [660, 151] width 65 height 16
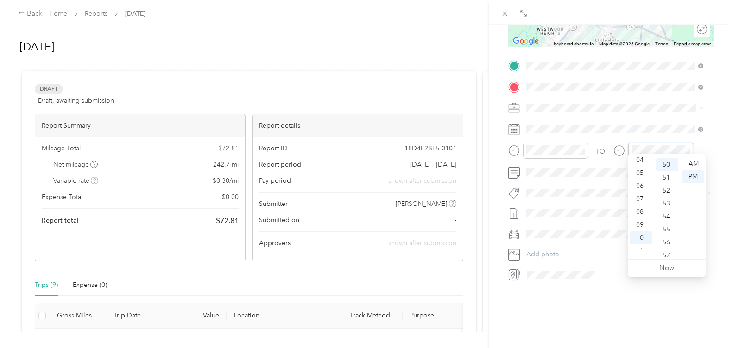
scroll to position [649, 0]
click at [642, 160] on div "04" at bounding box center [641, 160] width 22 height 13
click at [641, 174] on div "05" at bounding box center [641, 176] width 22 height 13
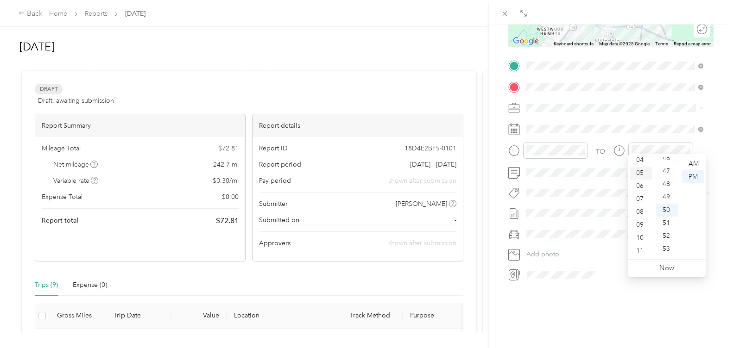
drag, startPoint x: 642, startPoint y: 160, endPoint x: 648, endPoint y: 172, distance: 13.3
click at [642, 160] on div "04" at bounding box center [641, 160] width 22 height 13
click at [666, 191] on div "45" at bounding box center [667, 191] width 22 height 13
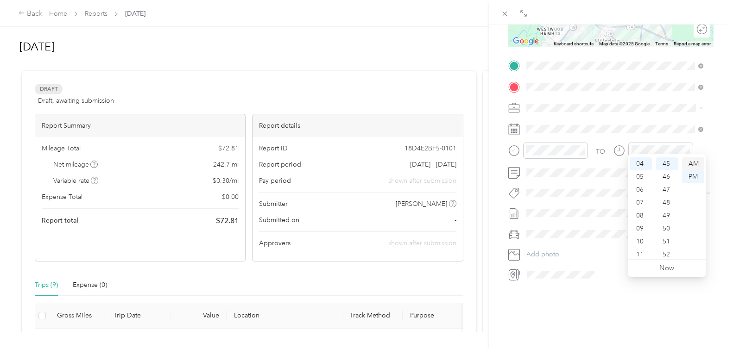
click at [695, 165] on div "AM" at bounding box center [693, 164] width 22 height 13
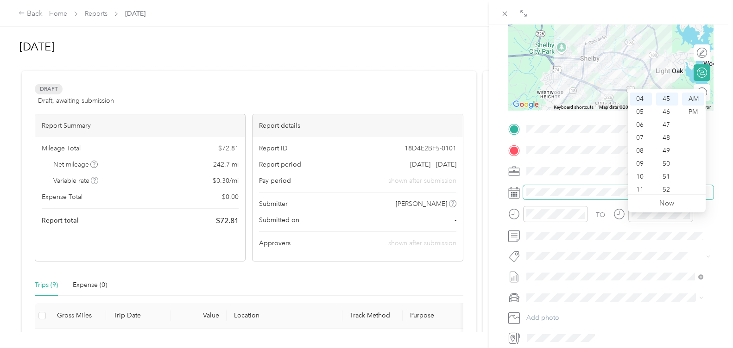
scroll to position [49, 0]
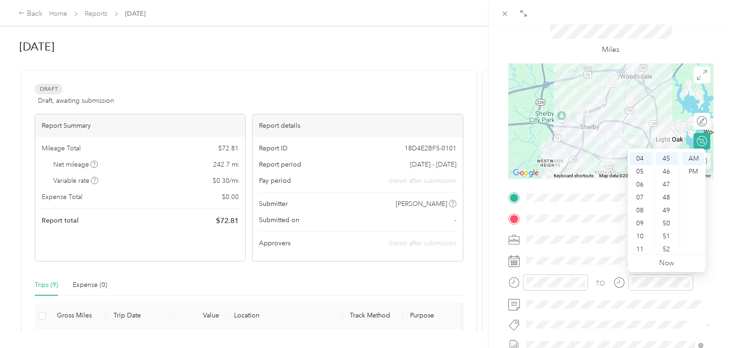
click at [598, 139] on div at bounding box center [610, 121] width 205 height 116
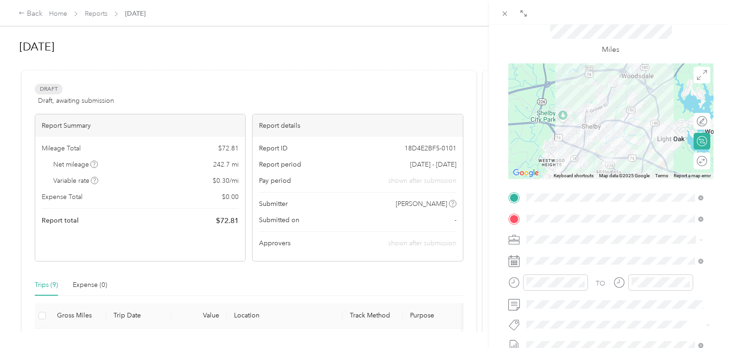
click at [622, 122] on div at bounding box center [610, 121] width 205 height 116
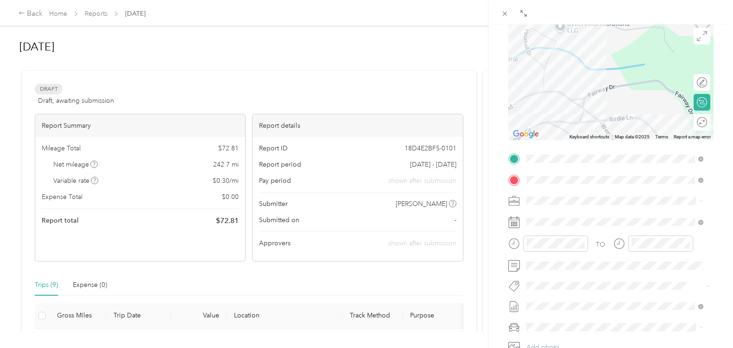
scroll to position [0, 0]
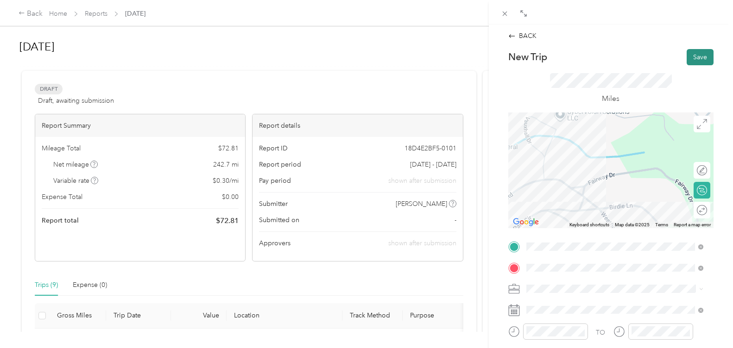
click at [687, 56] on button "Save" at bounding box center [700, 57] width 27 height 16
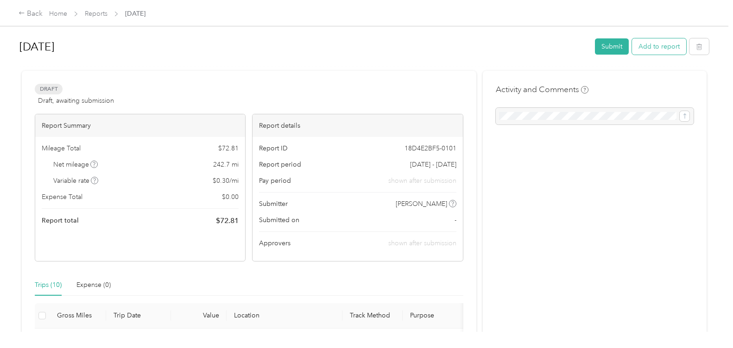
click at [648, 48] on button "Add to report" at bounding box center [659, 46] width 54 height 16
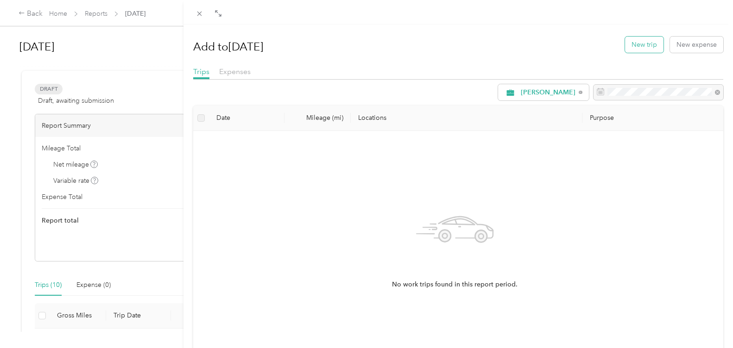
click at [633, 48] on button "New trip" at bounding box center [644, 45] width 38 height 16
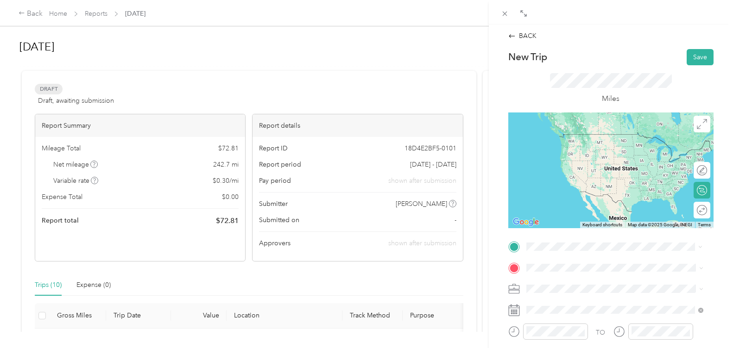
click at [583, 139] on strong "Ingles Supermarket" at bounding box center [604, 139] width 59 height 8
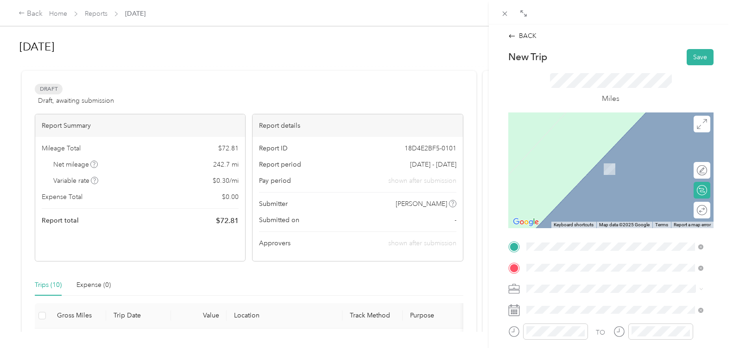
click at [577, 159] on span "[STREET_ADDRESS][PERSON_NAME][US_STATE]" at bounding box center [615, 155] width 144 height 8
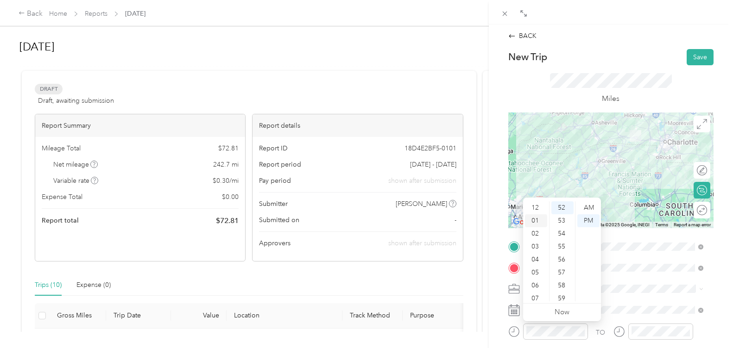
click at [539, 218] on div "01" at bounding box center [536, 220] width 22 height 13
click at [562, 208] on div "00" at bounding box center [562, 208] width 22 height 13
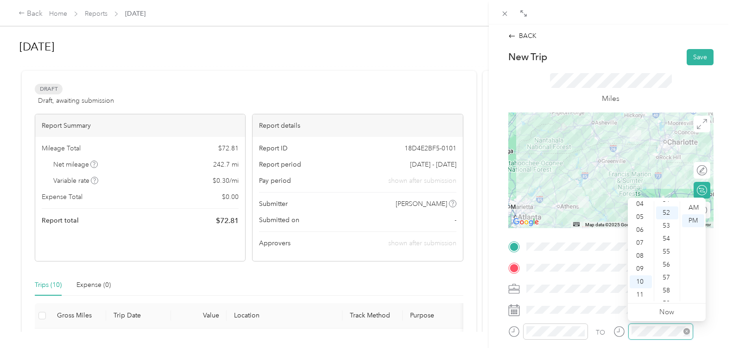
scroll to position [675, 0]
click at [647, 215] on div "05" at bounding box center [641, 217] width 22 height 13
click at [641, 211] on div "05" at bounding box center [641, 217] width 22 height 13
click at [668, 206] on div "00" at bounding box center [667, 208] width 22 height 13
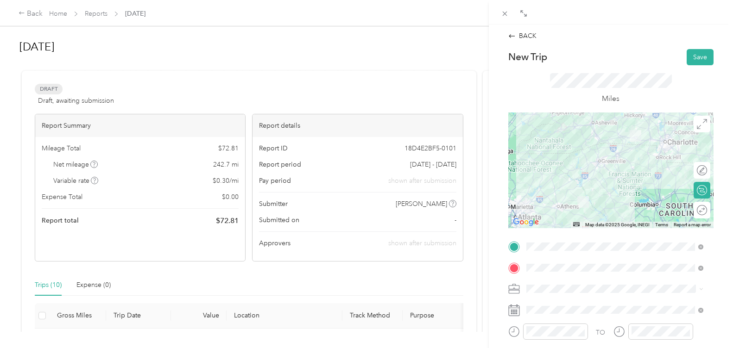
click at [617, 181] on div at bounding box center [610, 171] width 205 height 116
click at [619, 178] on div at bounding box center [610, 171] width 205 height 116
click at [696, 60] on button "Save" at bounding box center [700, 57] width 27 height 16
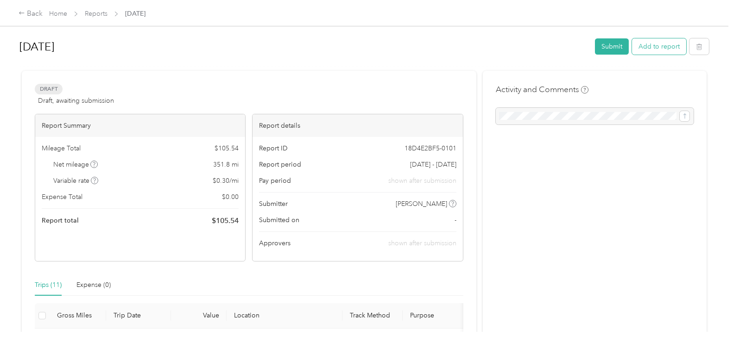
click at [658, 47] on button "Add to report" at bounding box center [659, 46] width 54 height 16
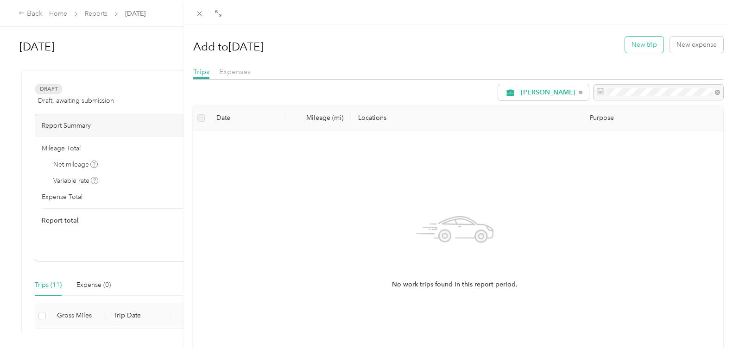
click at [628, 48] on button "New trip" at bounding box center [644, 45] width 38 height 16
